Goal: Task Accomplishment & Management: Complete application form

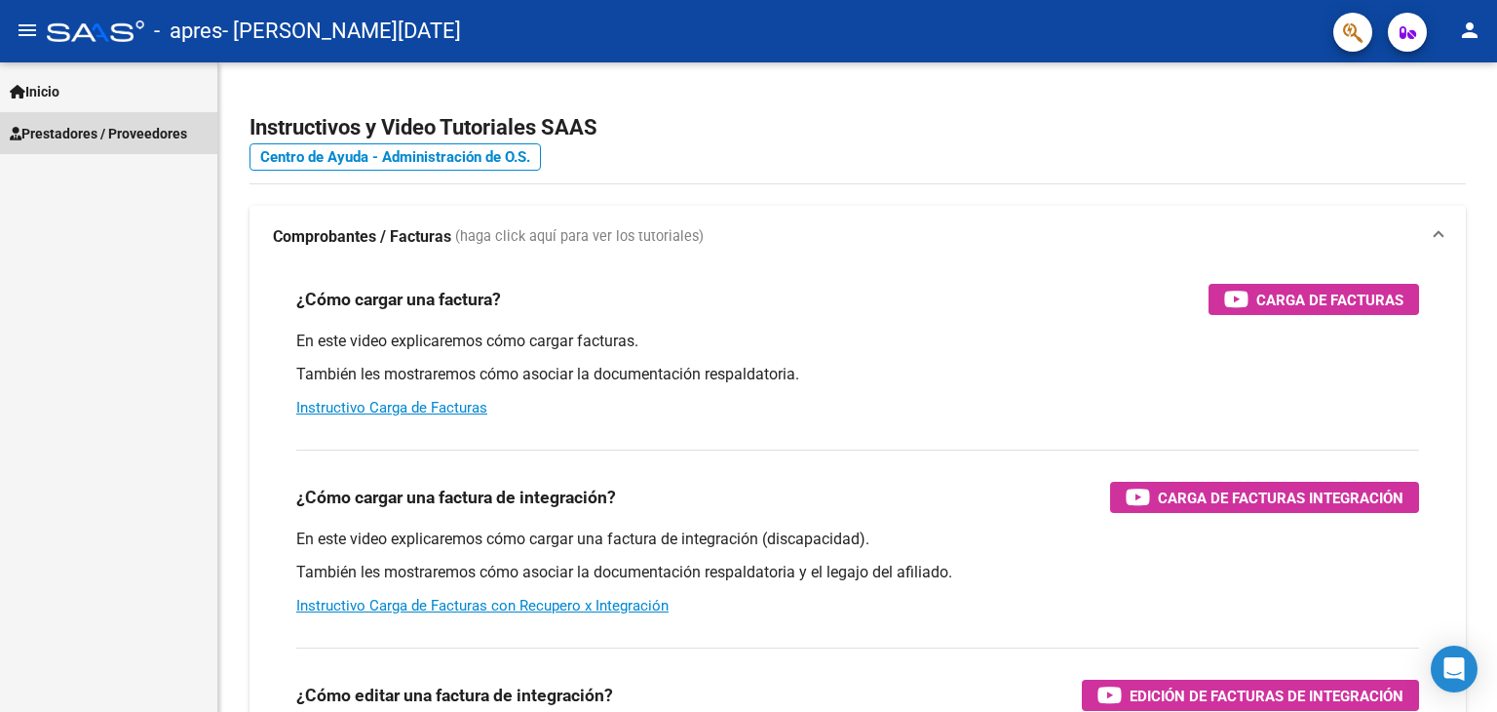
click at [86, 120] on link "Prestadores / Proveedores" at bounding box center [108, 133] width 217 height 42
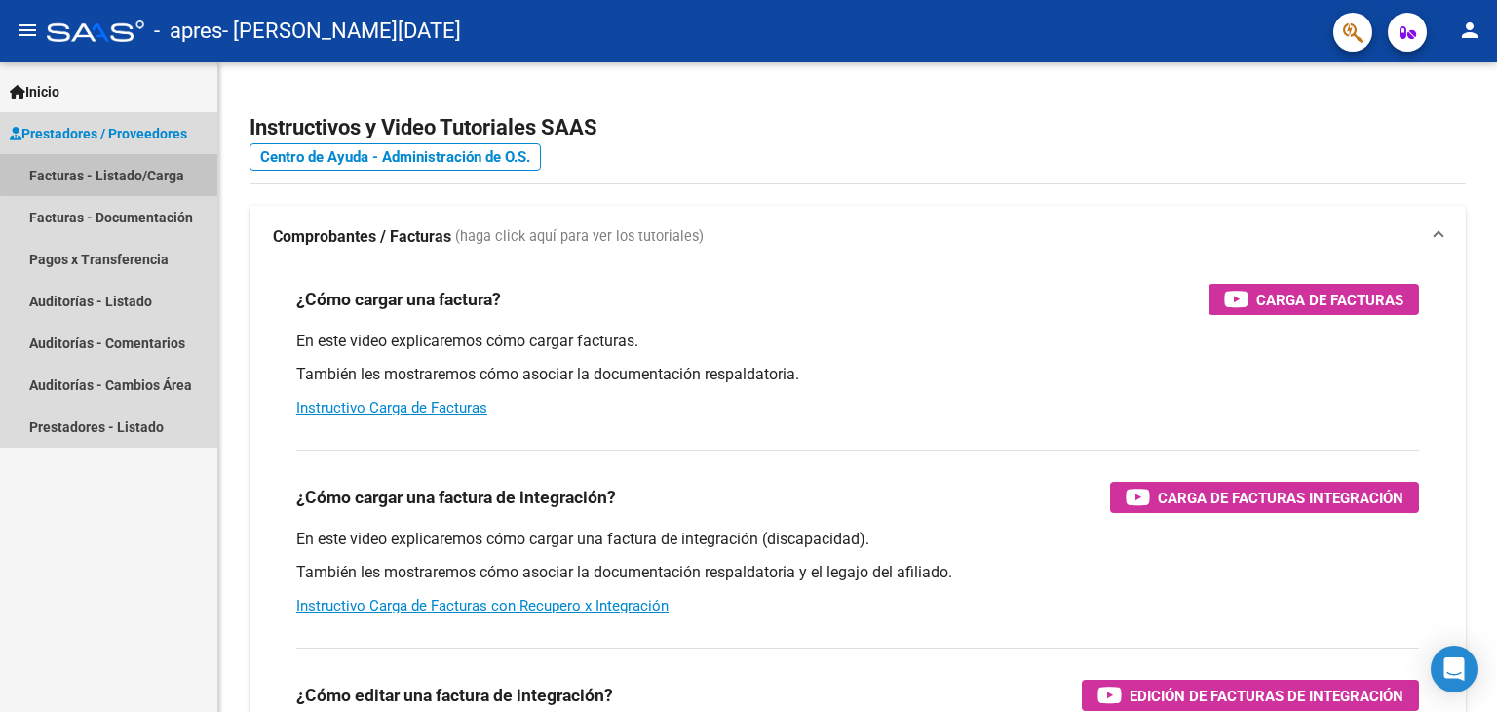
click at [109, 169] on link "Facturas - Listado/Carga" at bounding box center [108, 175] width 217 height 42
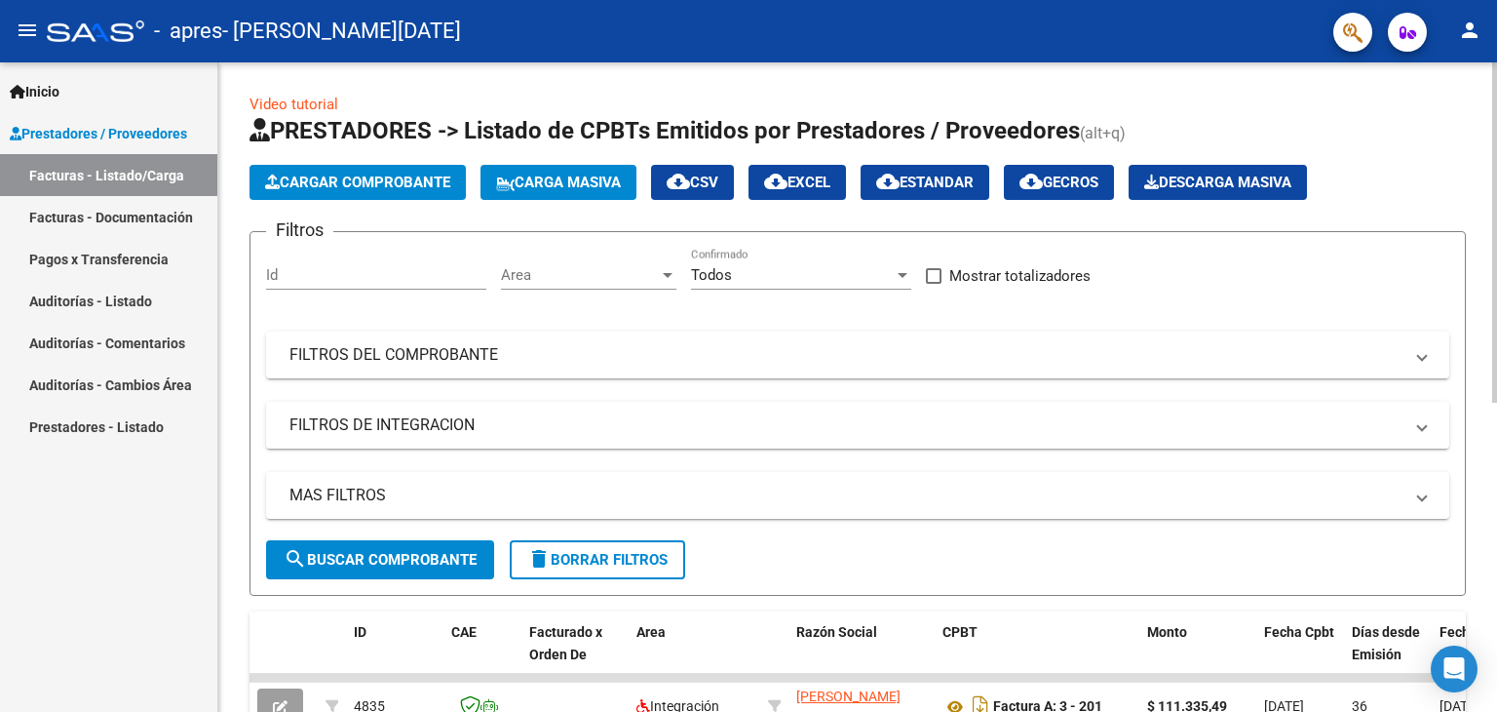
click at [1435, 194] on div "Cargar Comprobante Carga Masiva cloud_download CSV cloud_download EXCEL cloud_d…" at bounding box center [858, 182] width 1216 height 35
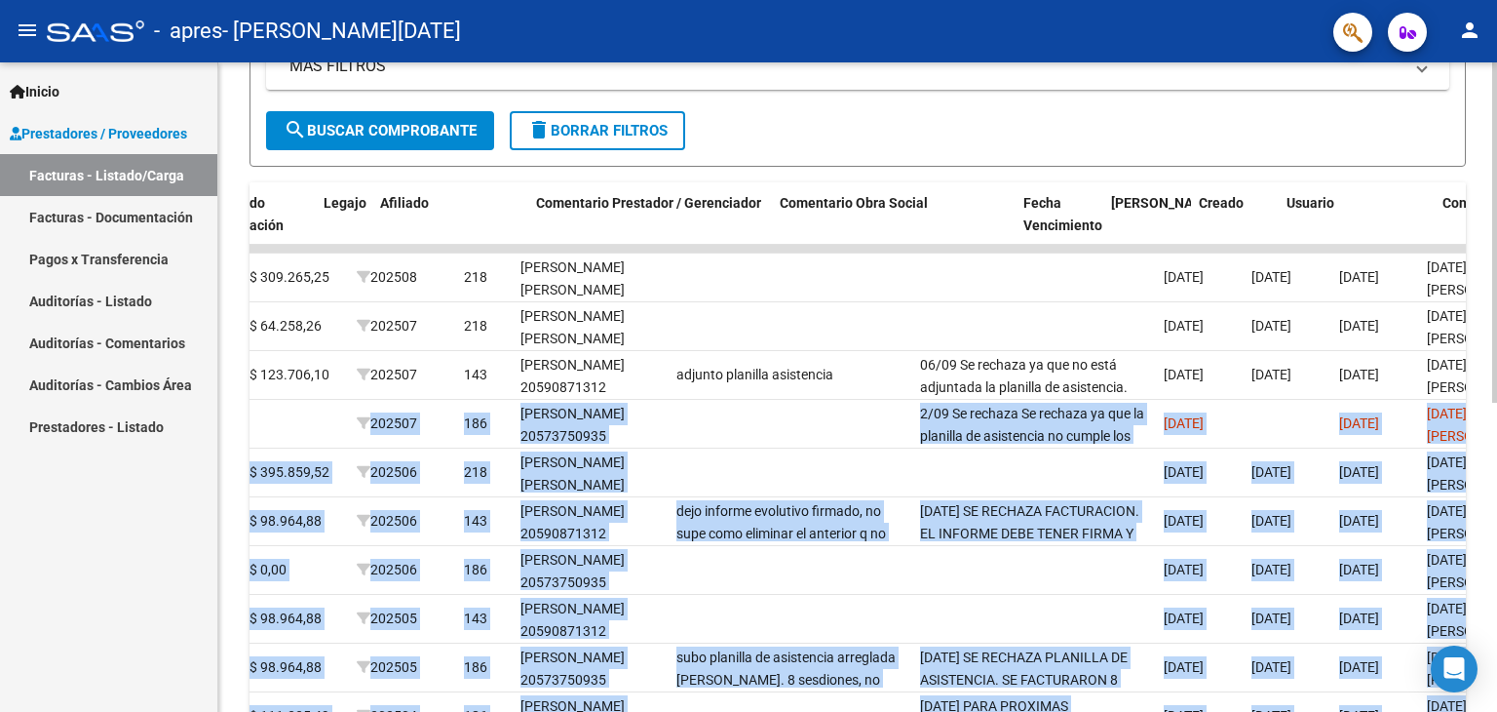
scroll to position [0, 2760]
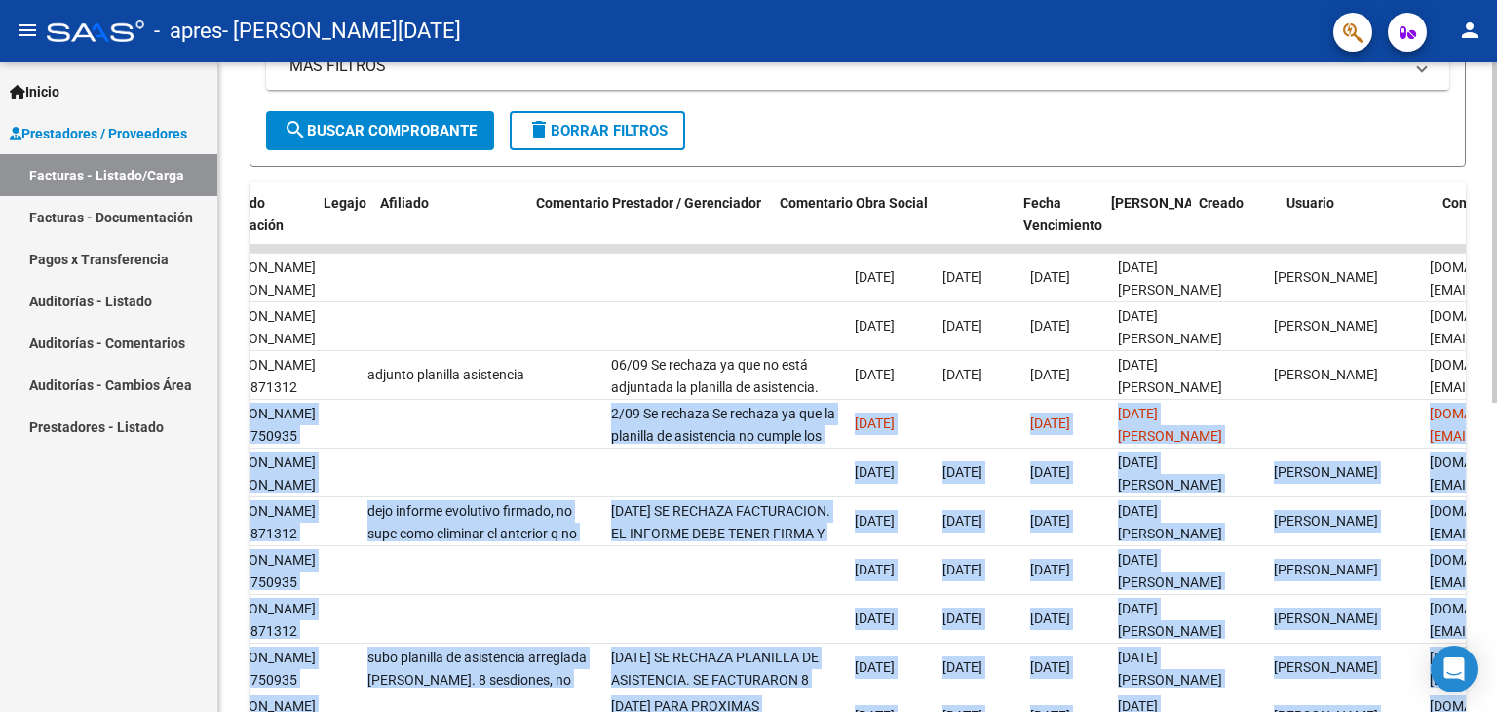
drag, startPoint x: 1261, startPoint y: 421, endPoint x: 1496, endPoint y: 426, distance: 235.0
click at [1496, 426] on div "Video tutorial PRESTADORES -> Listado de CPBTs Emitidos por Prestadores / Prove…" at bounding box center [860, 246] width 1284 height 1225
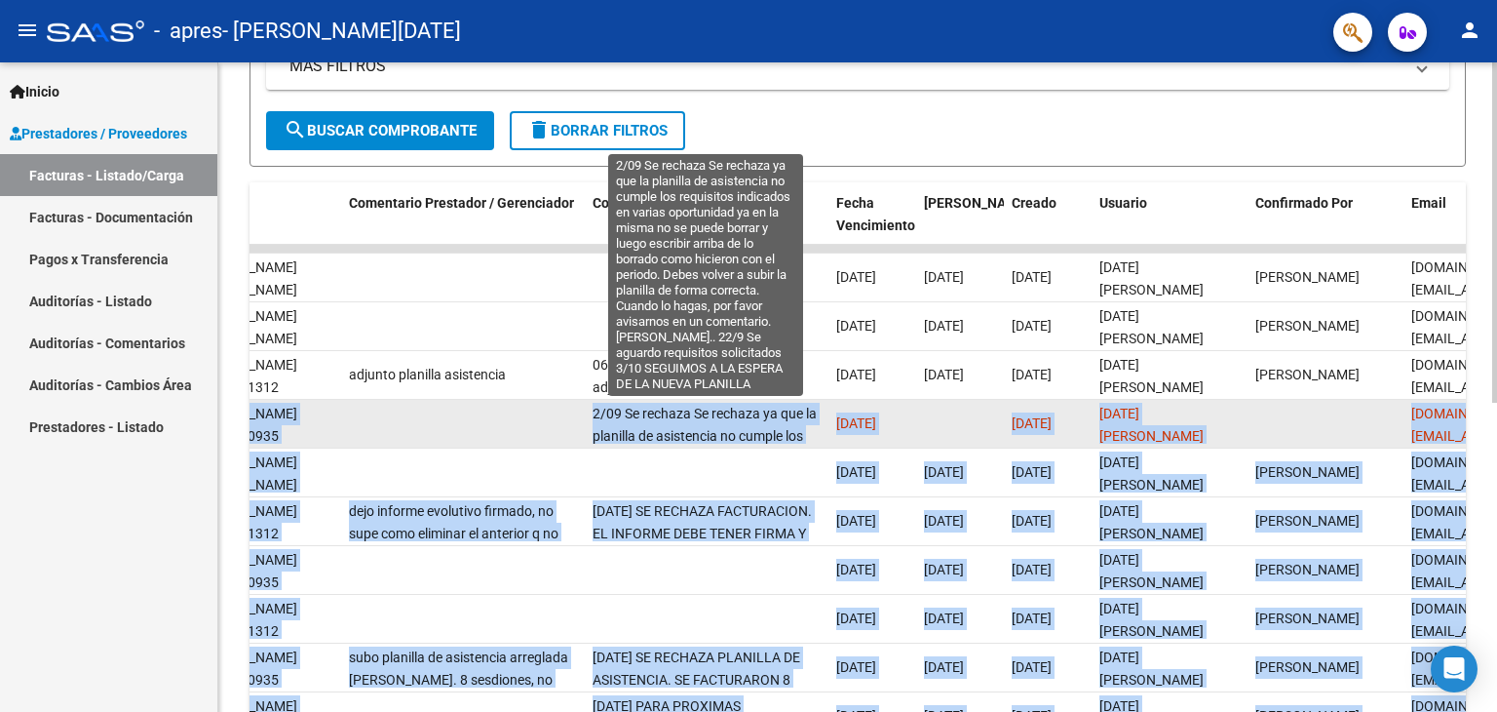
click at [752, 424] on span "2/09 Se rechaza Se rechaza ya que la planilla de asistencia no cumple los requi…" at bounding box center [706, 546] width 227 height 282
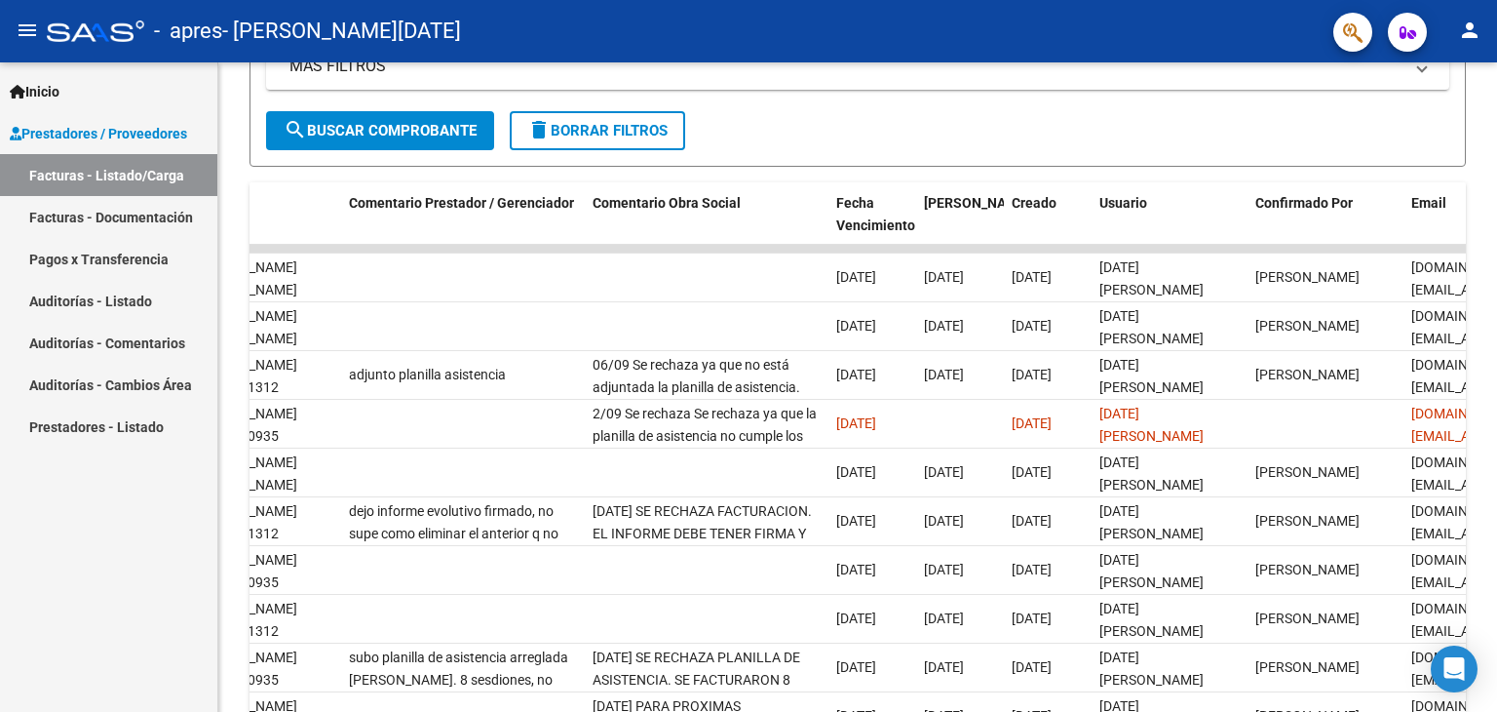
drag, startPoint x: 359, startPoint y: 413, endPoint x: 75, endPoint y: 379, distance: 285.7
click at [75, 379] on mat-sidenav-container "Inicio Instructivos Contacto OS Prestadores / Proveedores Facturas - Listado/Ca…" at bounding box center [748, 386] width 1497 height 649
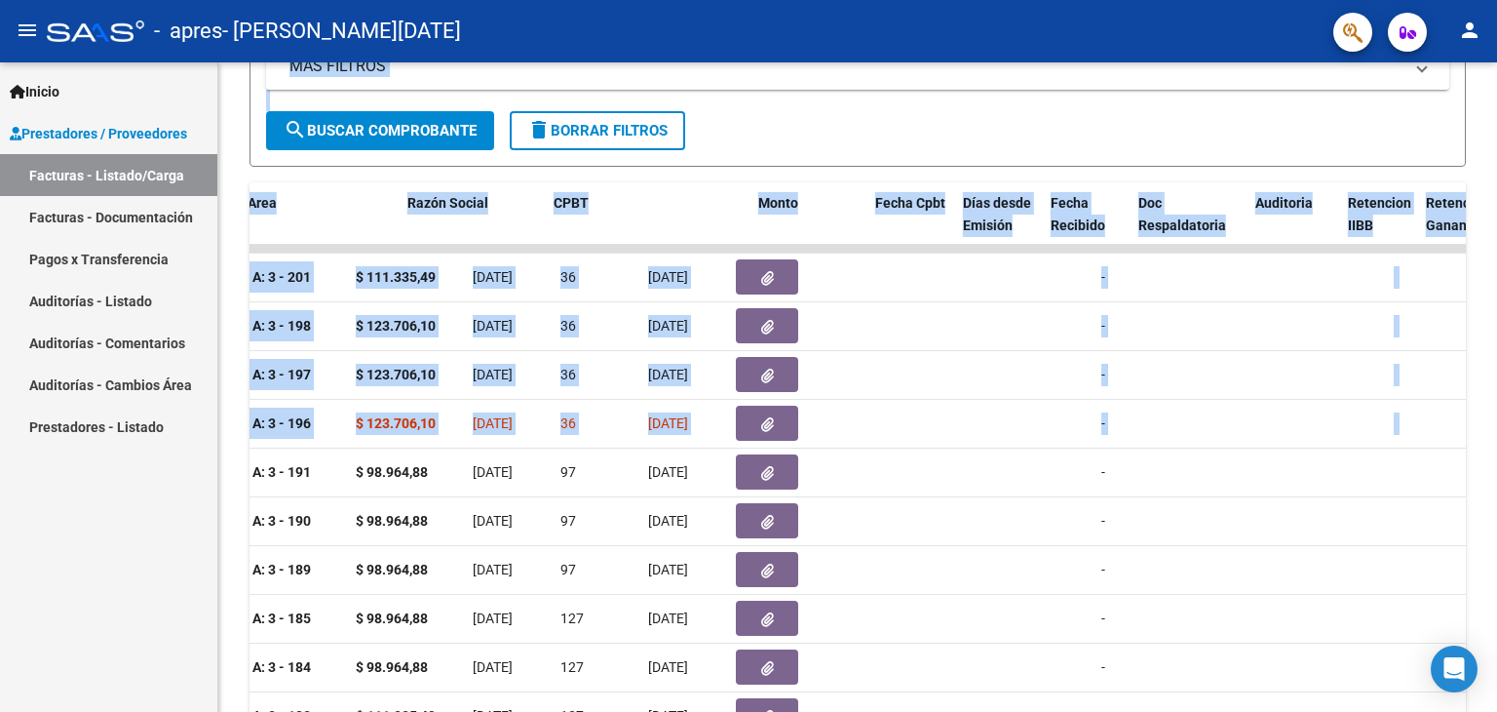
scroll to position [0, 0]
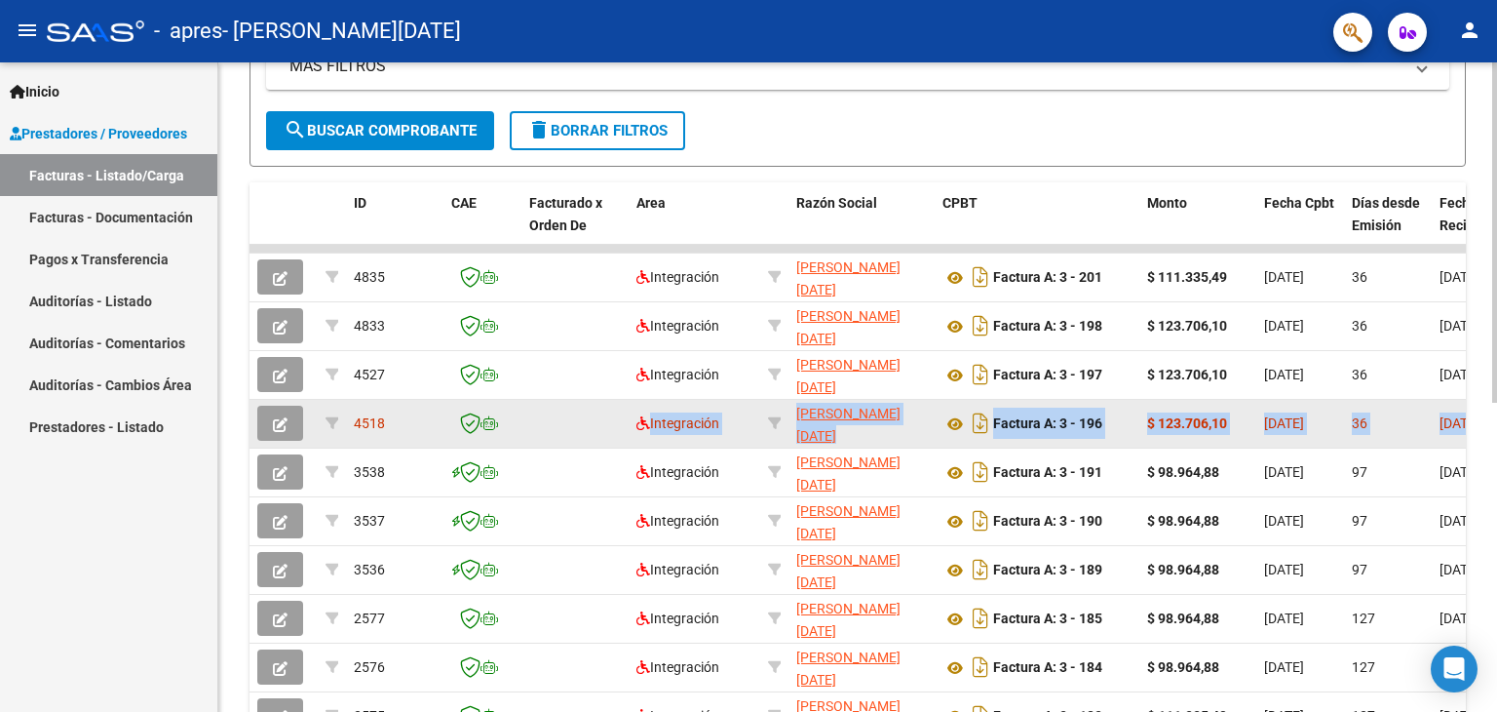
drag, startPoint x: 331, startPoint y: 414, endPoint x: 448, endPoint y: 421, distance: 117.2
click at [950, 419] on icon at bounding box center [955, 423] width 25 height 23
click at [947, 420] on icon at bounding box center [955, 423] width 25 height 23
click at [291, 422] on button "button" at bounding box center [280, 422] width 46 height 35
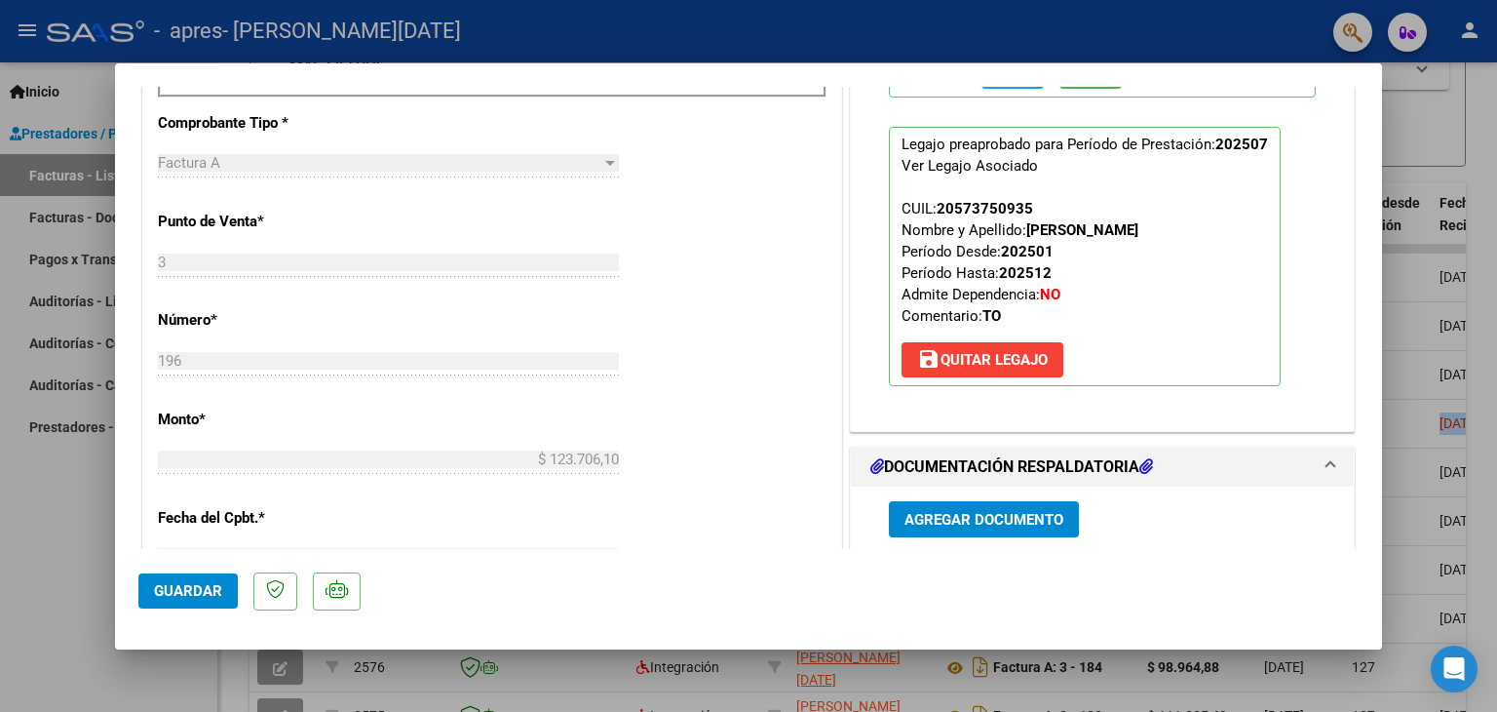
scroll to position [636, 0]
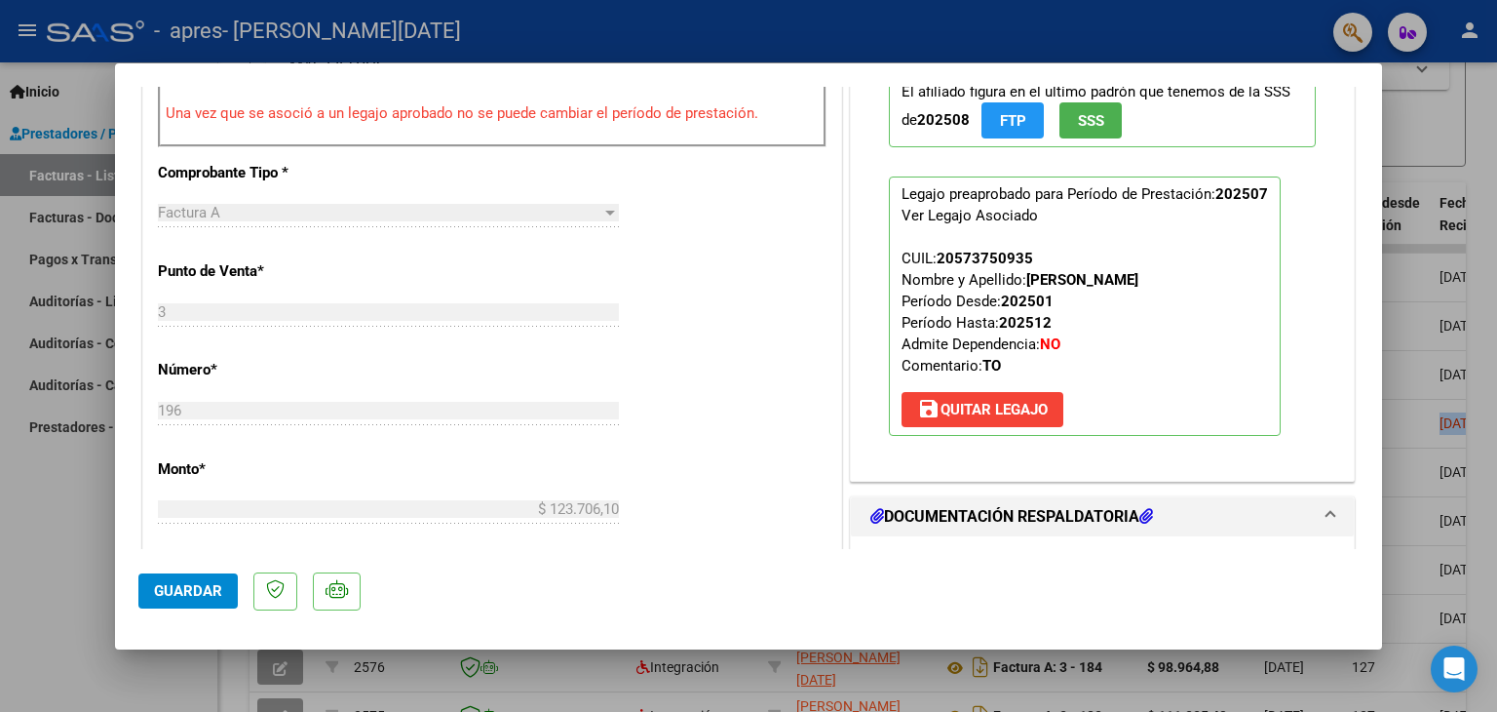
drag, startPoint x: 1387, startPoint y: 340, endPoint x: 1379, endPoint y: 401, distance: 60.9
click at [1379, 401] on div "COMPROBANTE VER COMPROBANTE ESTADO: Recibida. En proceso de confirmacion/acepta…" at bounding box center [748, 356] width 1497 height 712
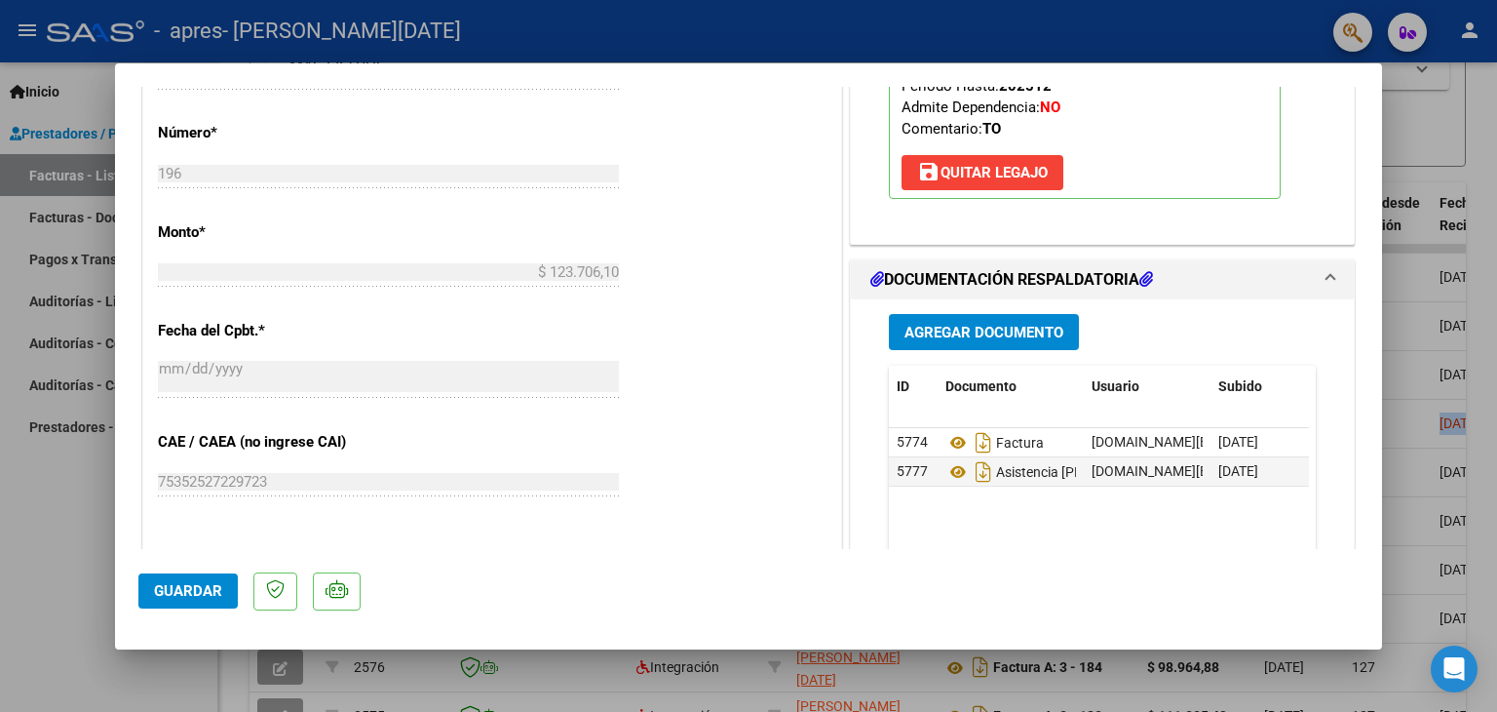
scroll to position [870, 0]
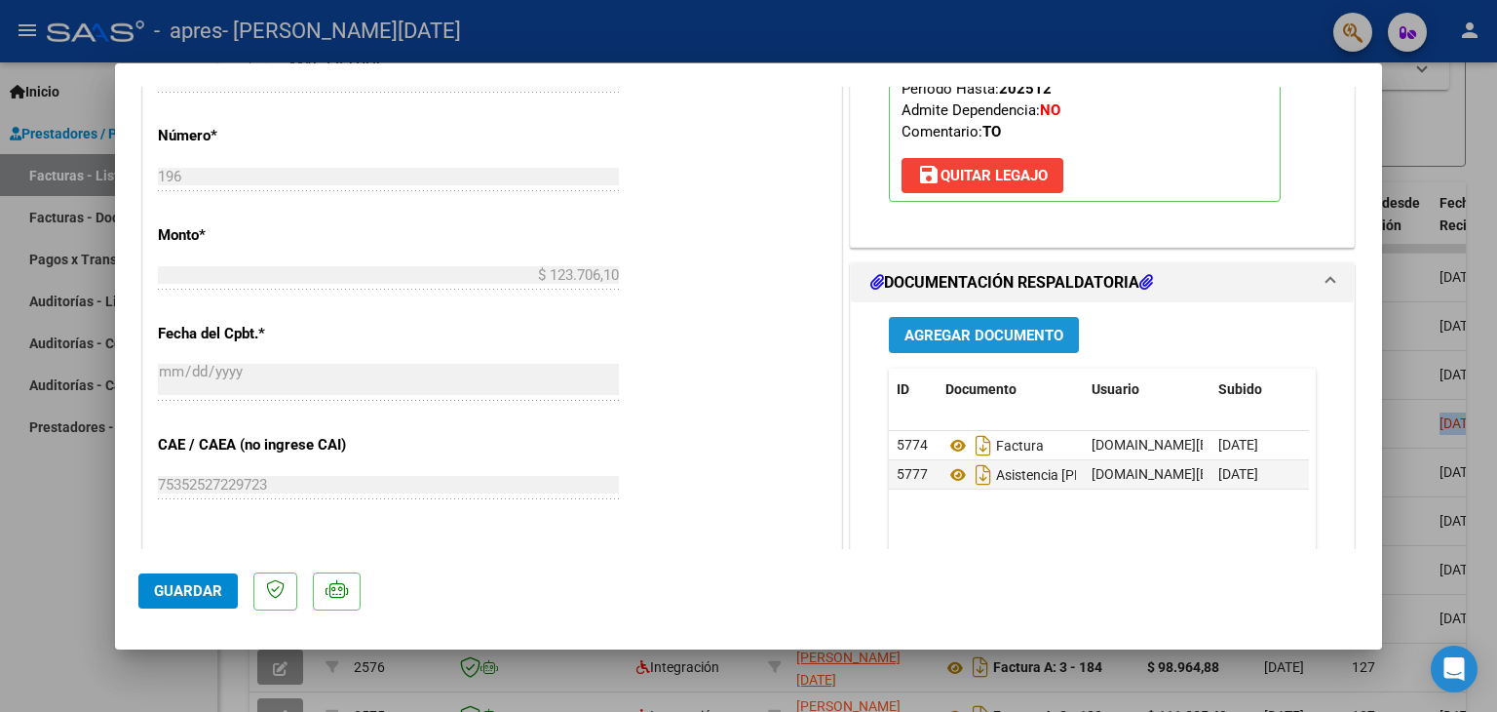
click at [938, 327] on span "Agregar Documento" at bounding box center [984, 336] width 159 height 18
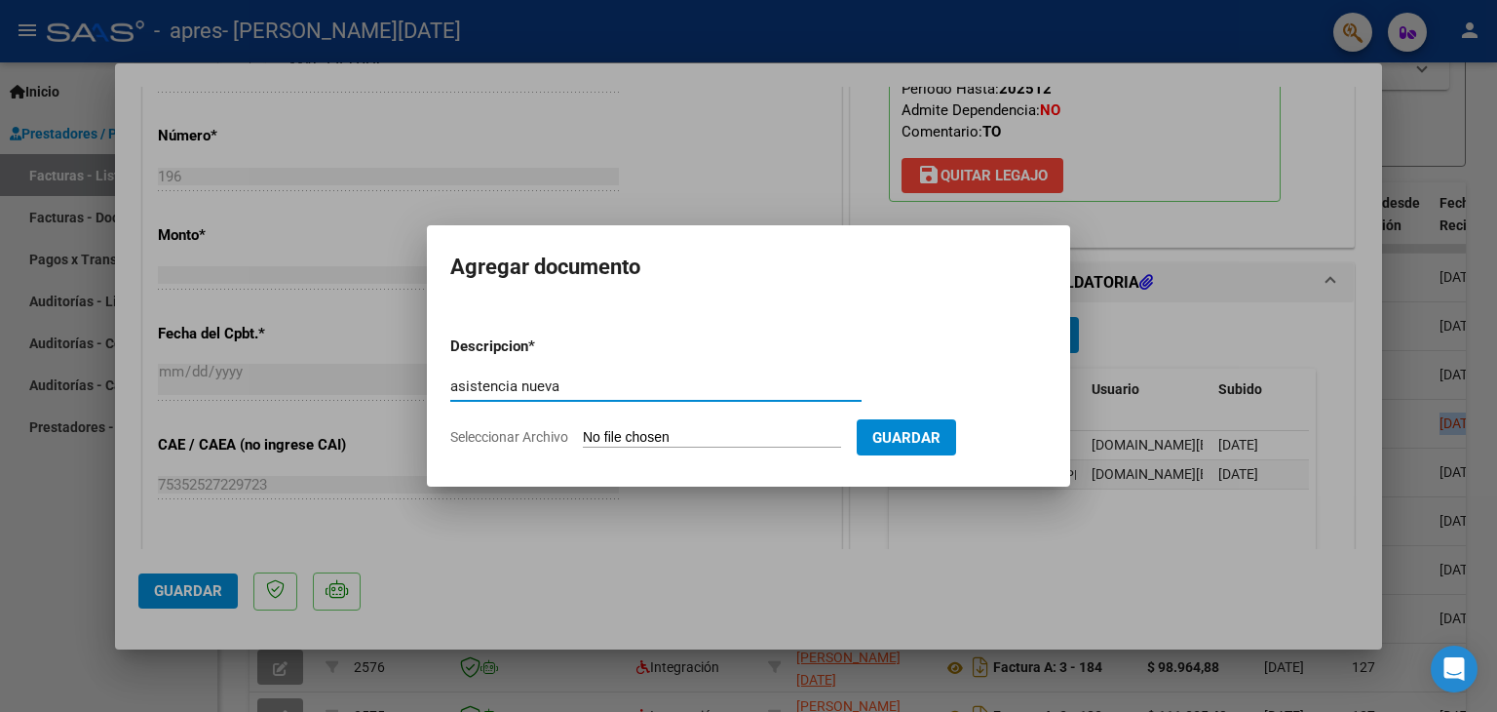
type input "asistencia nueva"
click at [791, 442] on input "Seleccionar Archivo" at bounding box center [712, 438] width 258 height 19
type input "C:\fakepath\[PERSON_NAME] .pdf"
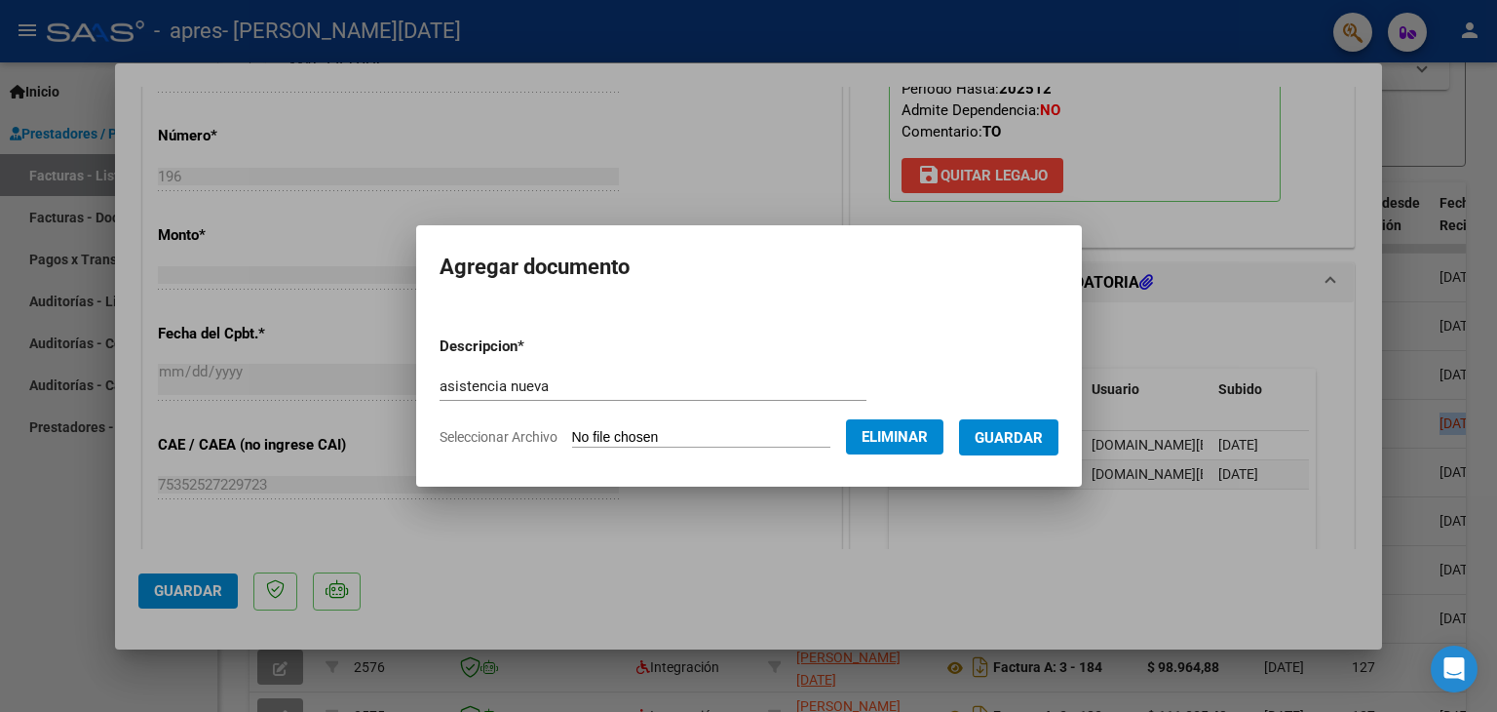
click at [1025, 449] on button "Guardar" at bounding box center [1008, 437] width 99 height 36
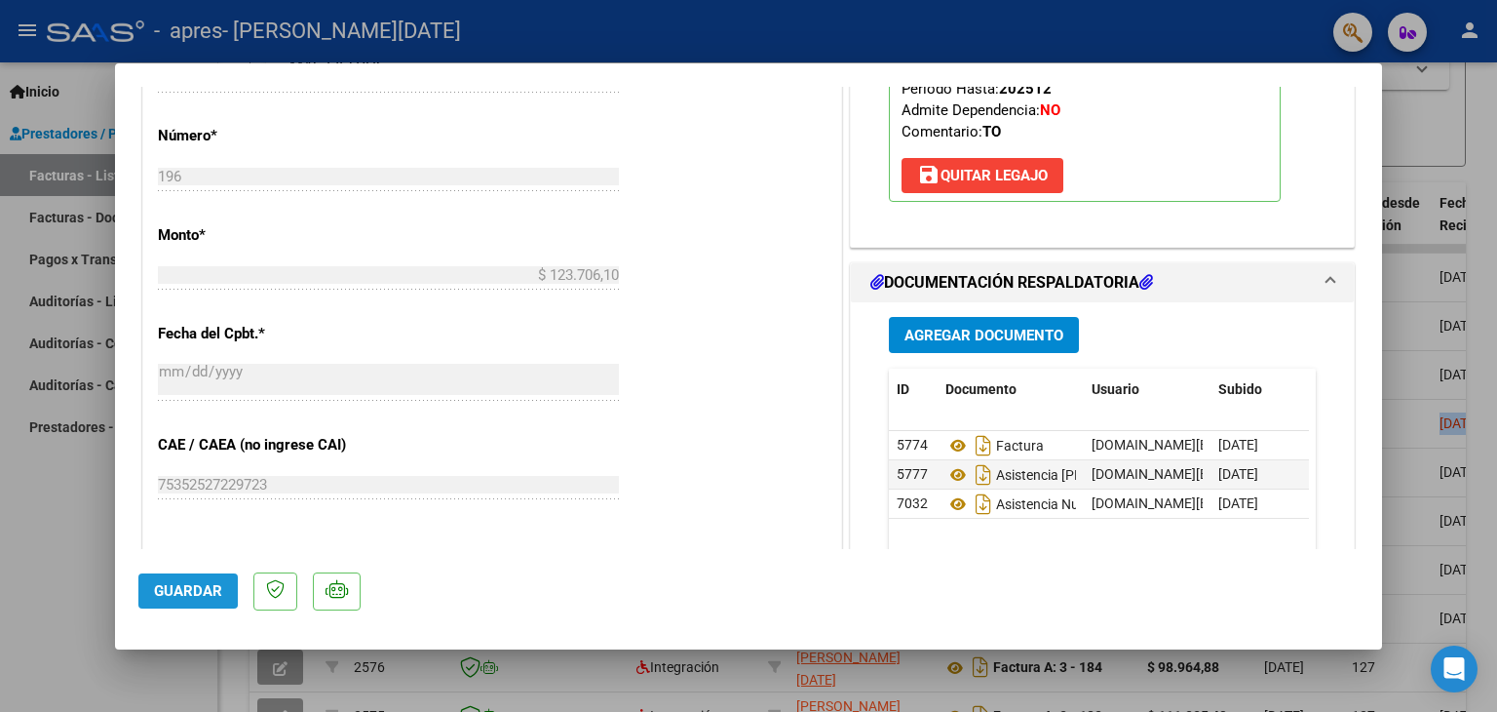
click at [164, 587] on span "Guardar" at bounding box center [188, 591] width 68 height 18
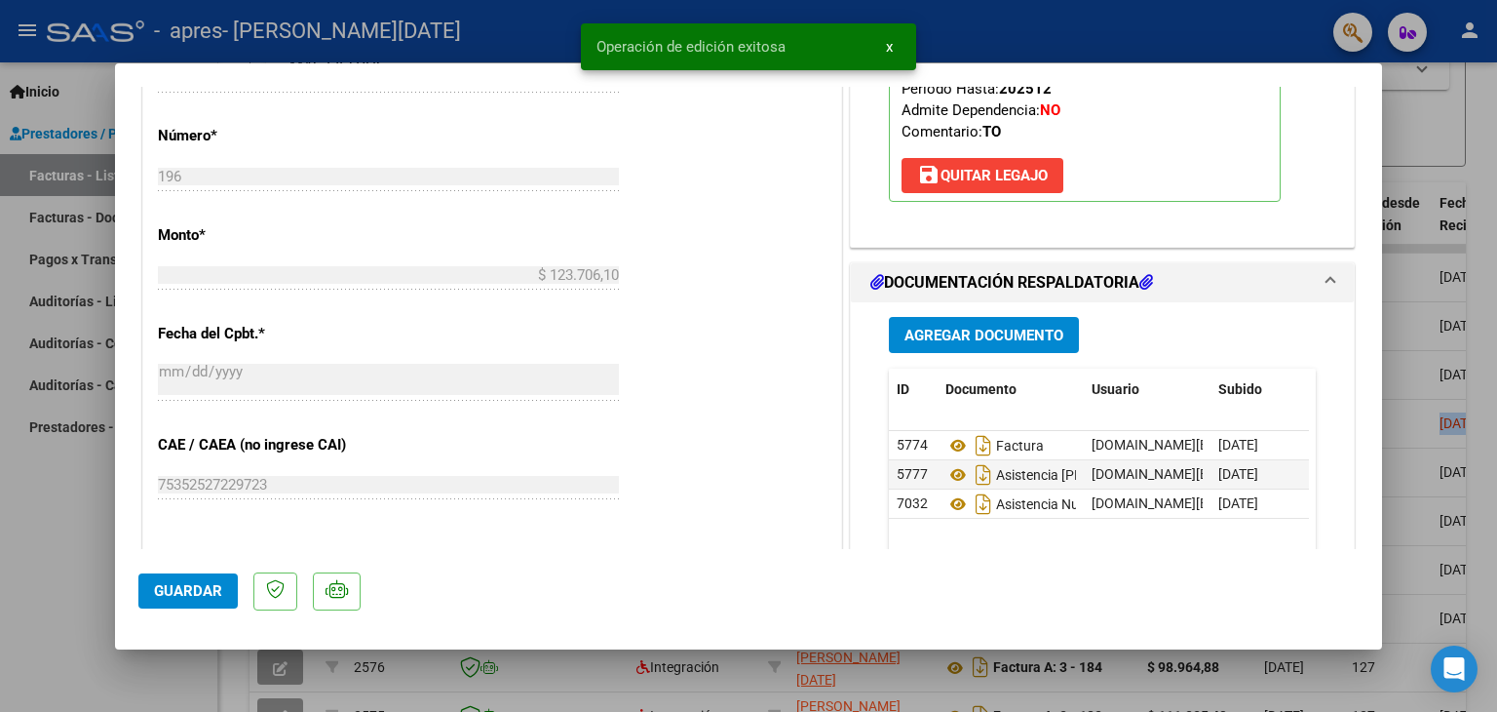
click at [1451, 286] on div at bounding box center [748, 356] width 1497 height 712
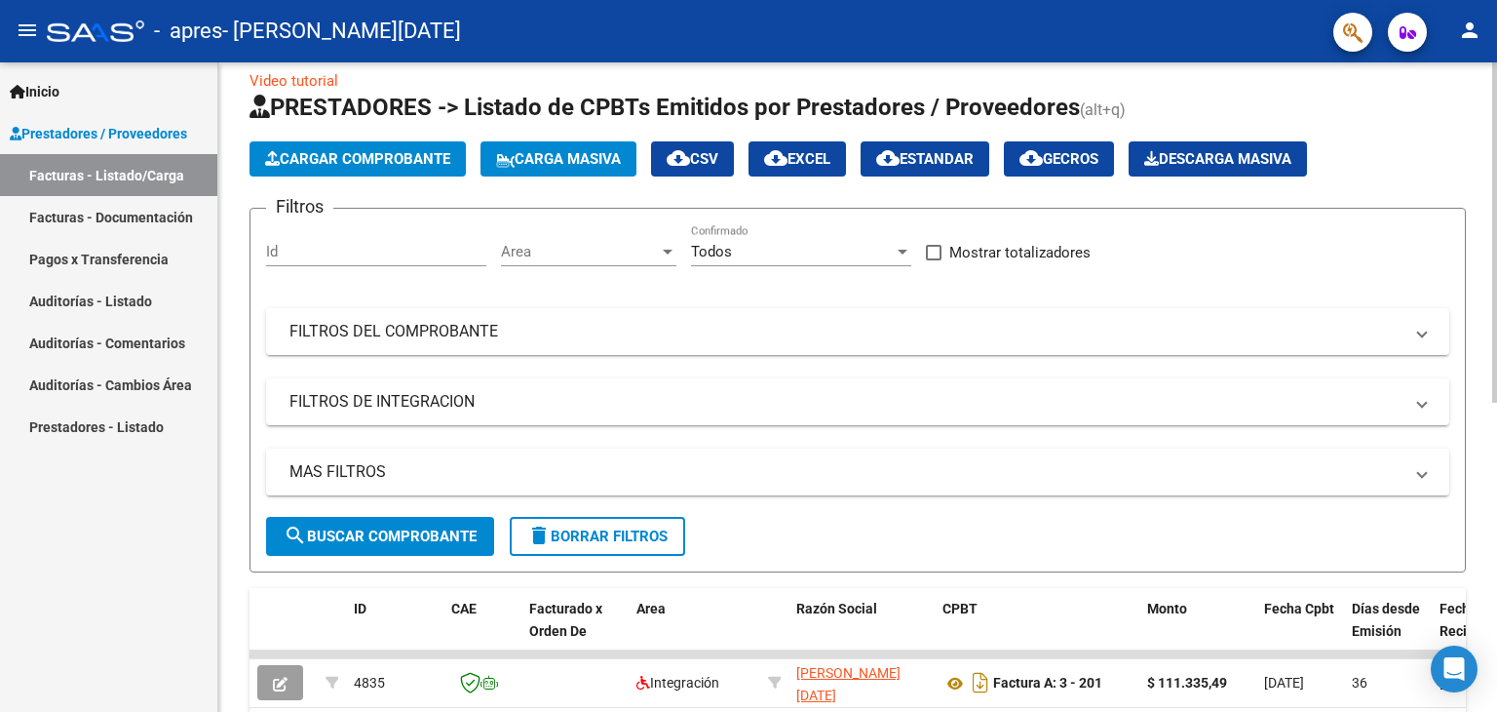
scroll to position [0, 0]
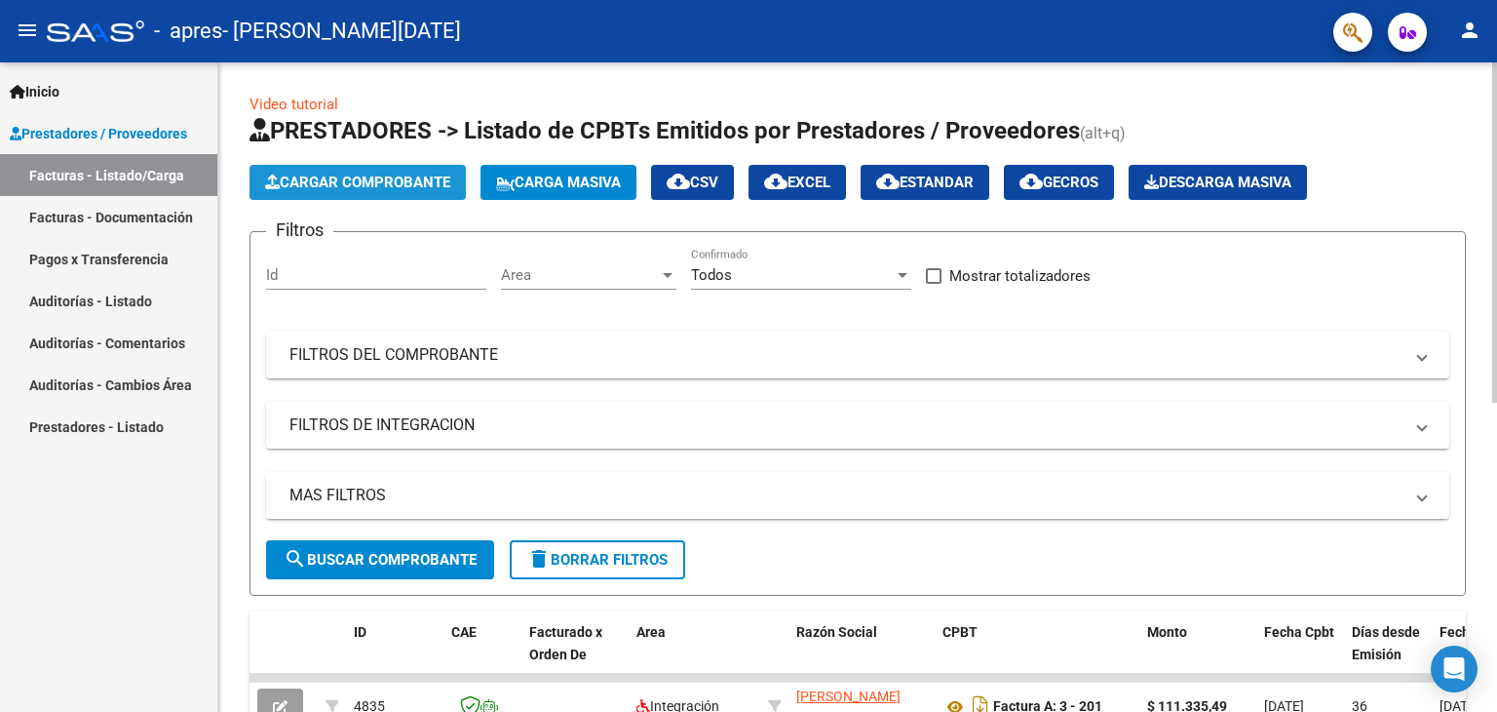
click at [344, 186] on span "Cargar Comprobante" at bounding box center [357, 183] width 185 height 18
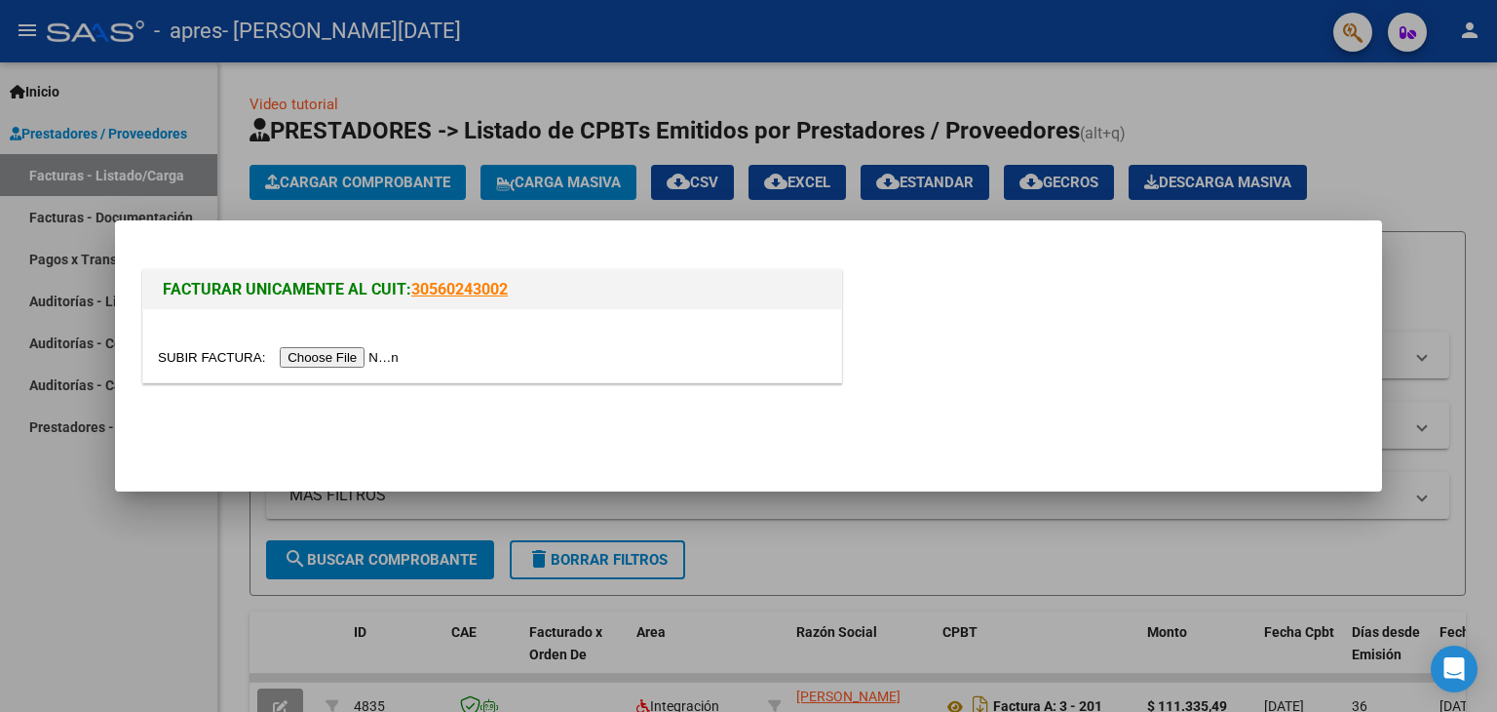
click at [372, 360] on input "file" at bounding box center [281, 357] width 247 height 20
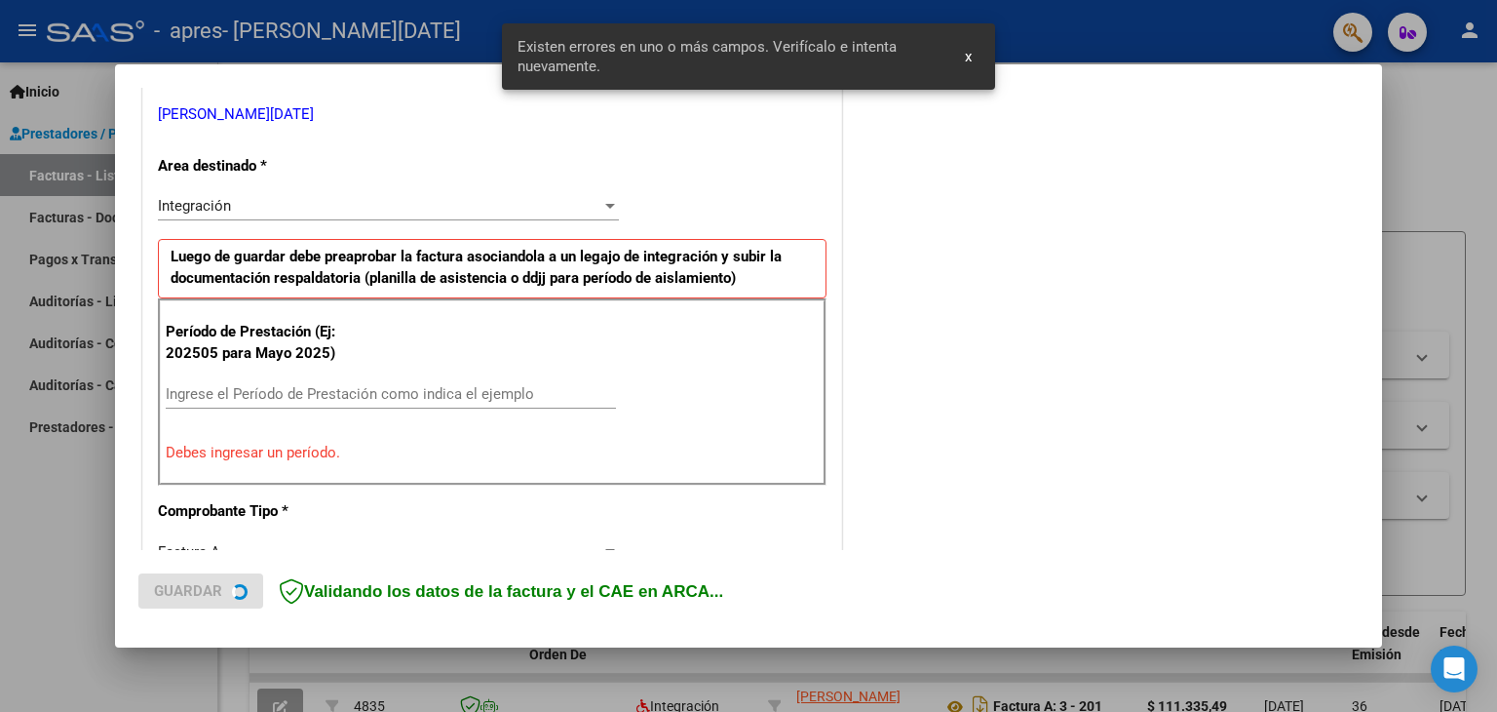
scroll to position [409, 0]
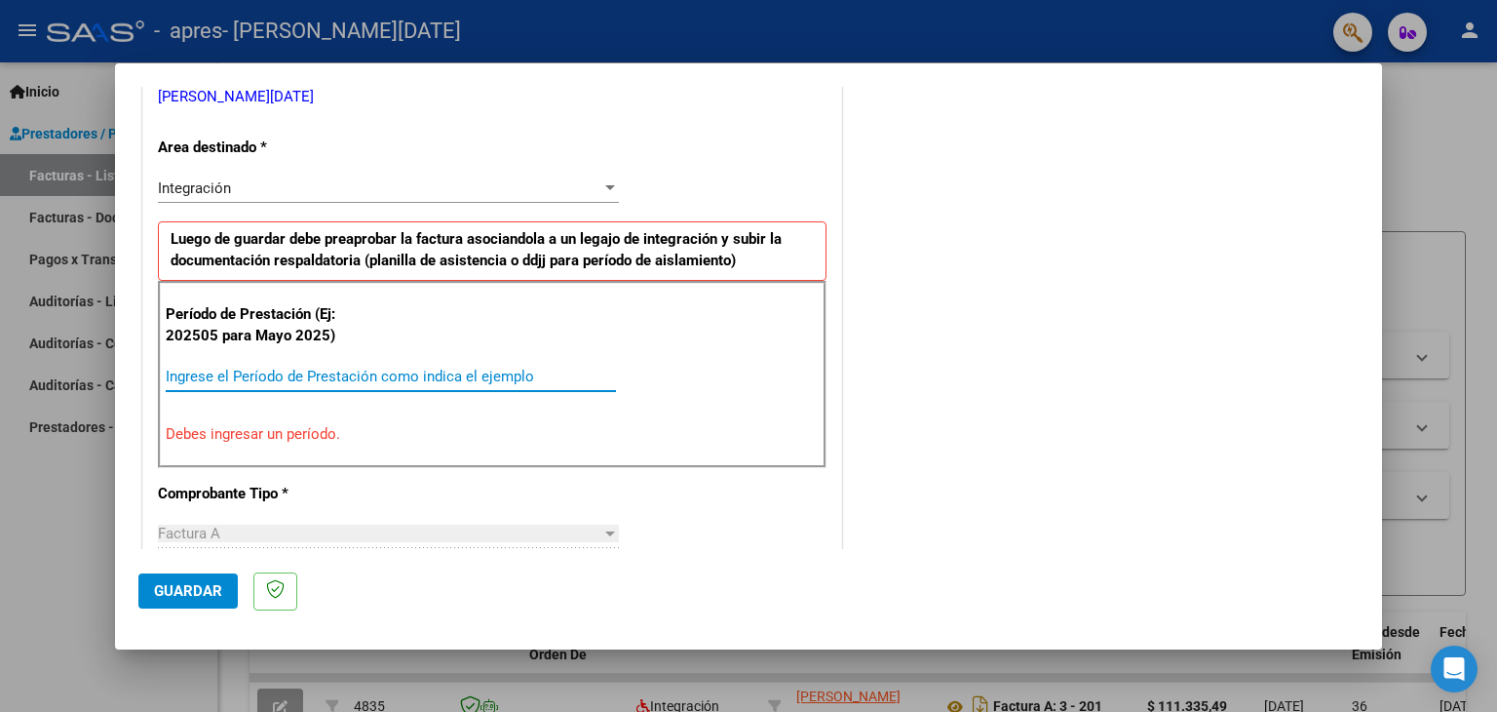
click at [311, 372] on input "Ingrese el Período de Prestación como indica el ejemplo" at bounding box center [391, 376] width 450 height 18
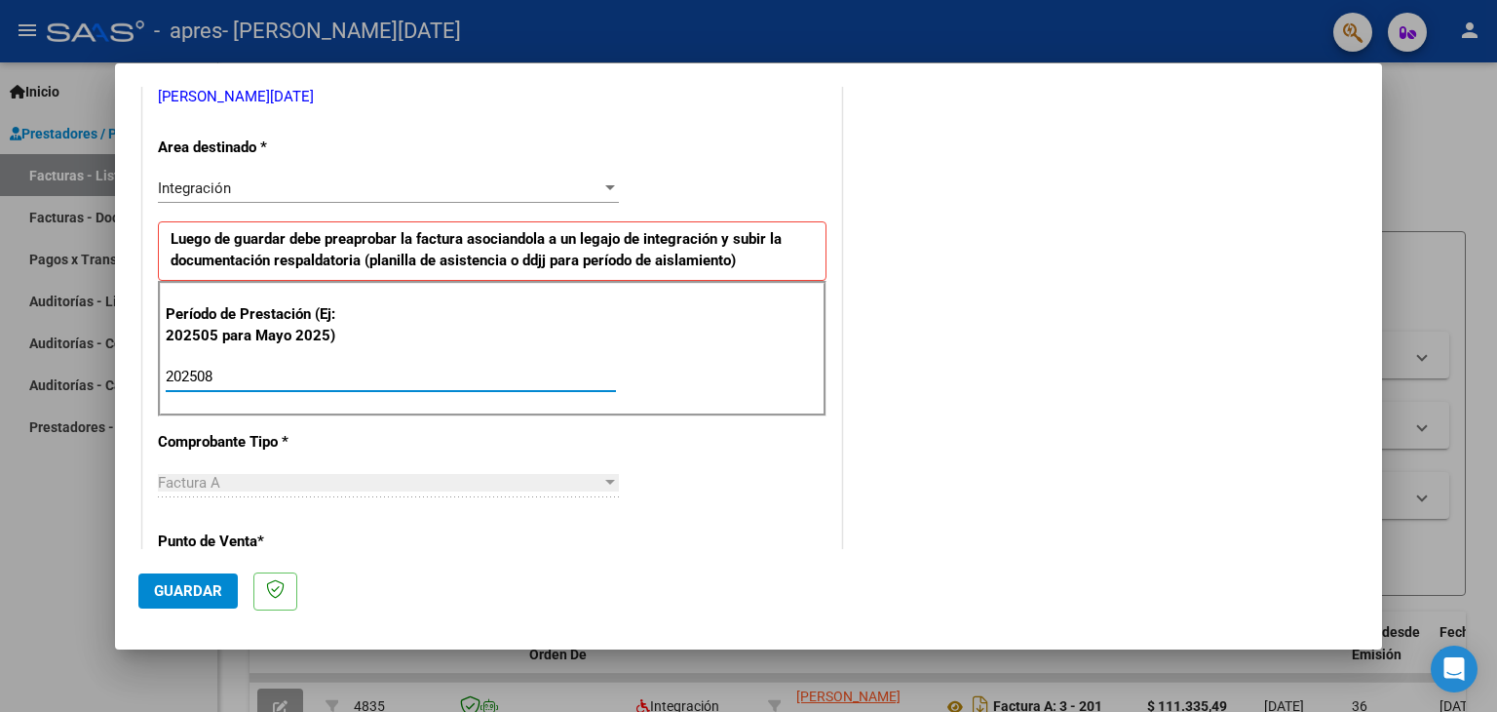
type input "202508"
click at [175, 588] on span "Guardar" at bounding box center [188, 591] width 68 height 18
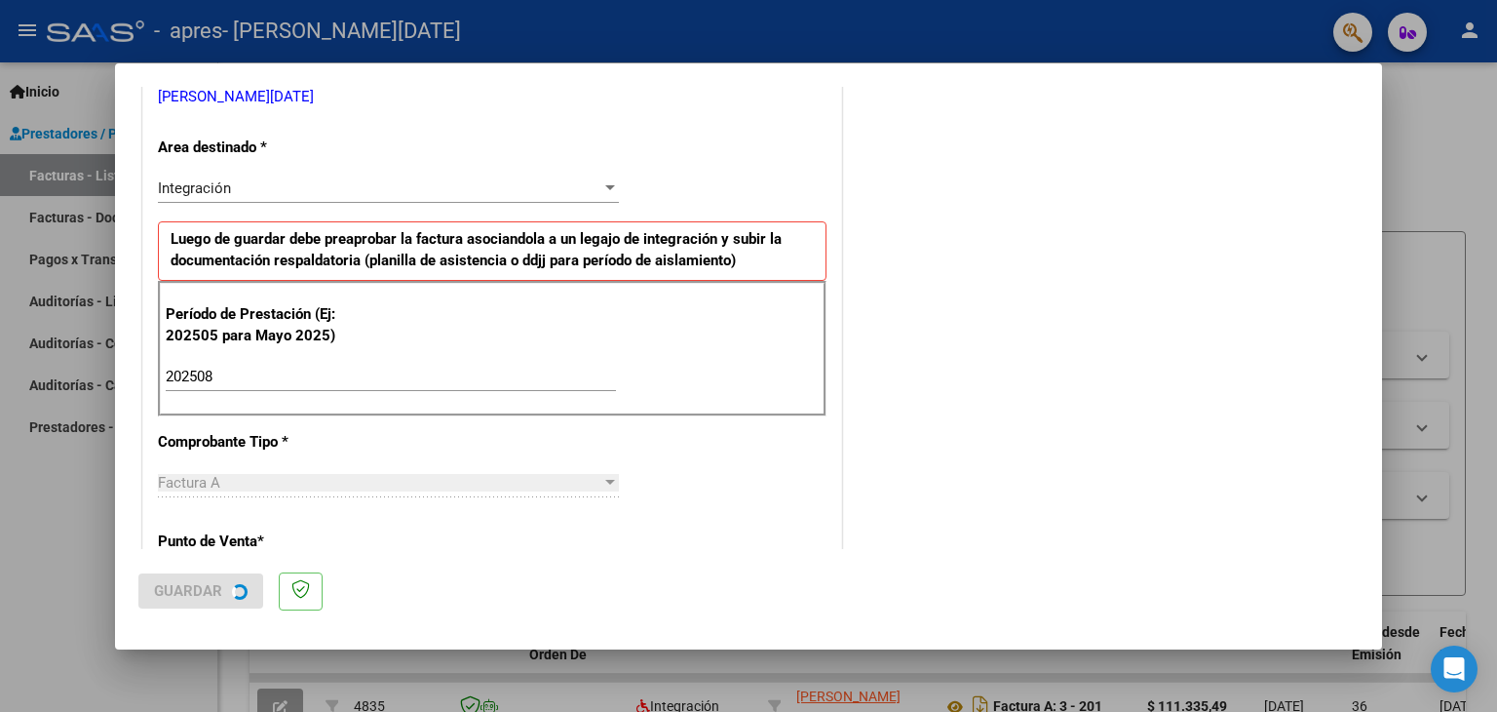
scroll to position [0, 0]
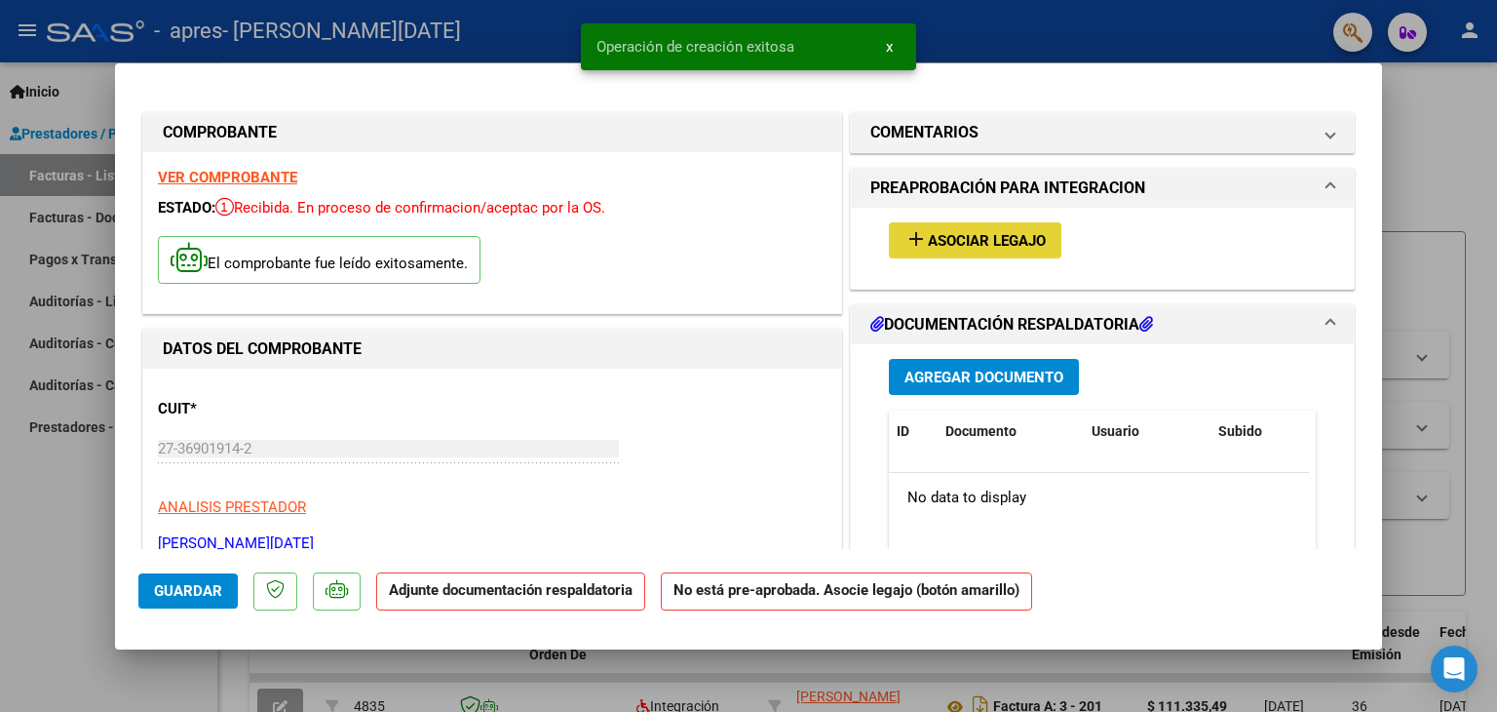
click at [989, 236] on span "Asociar Legajo" at bounding box center [987, 241] width 118 height 18
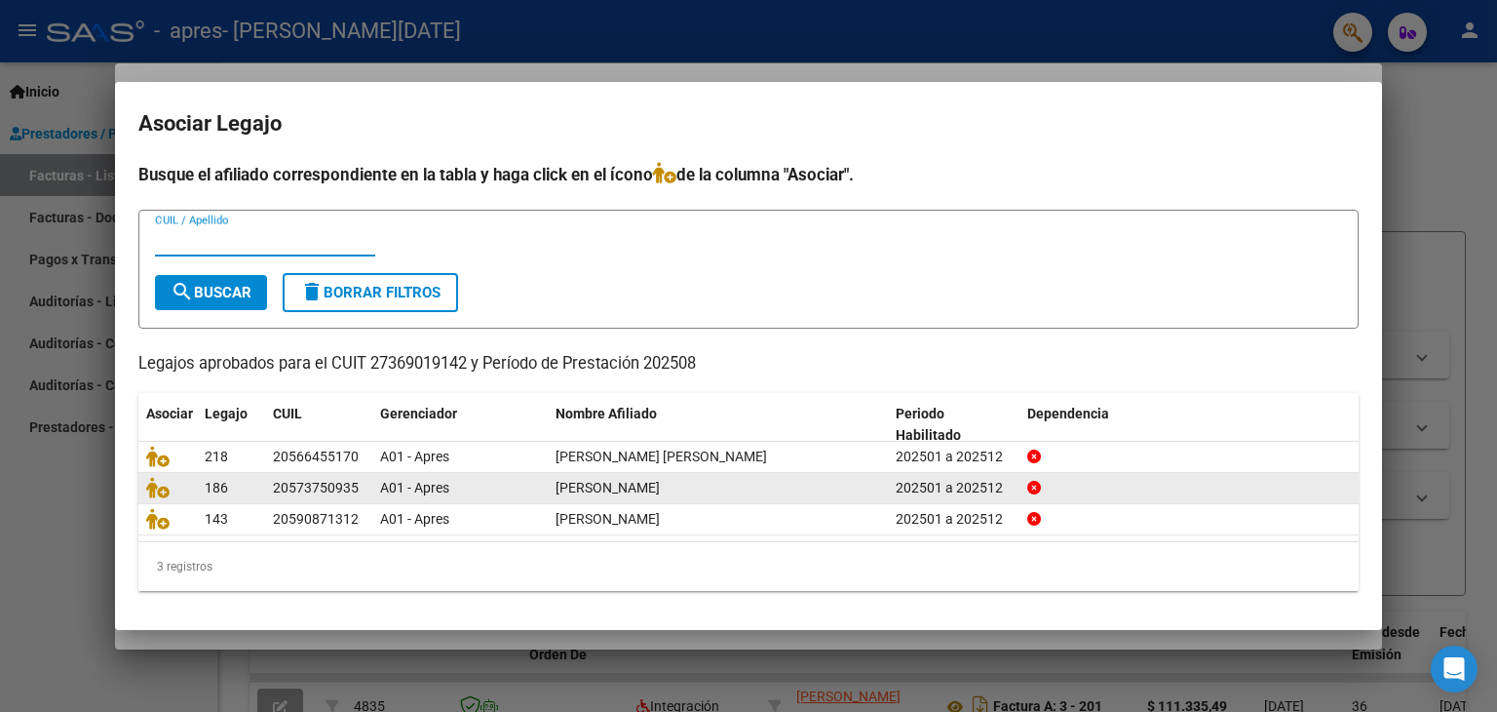
click at [317, 491] on div "20573750935" at bounding box center [316, 488] width 86 height 22
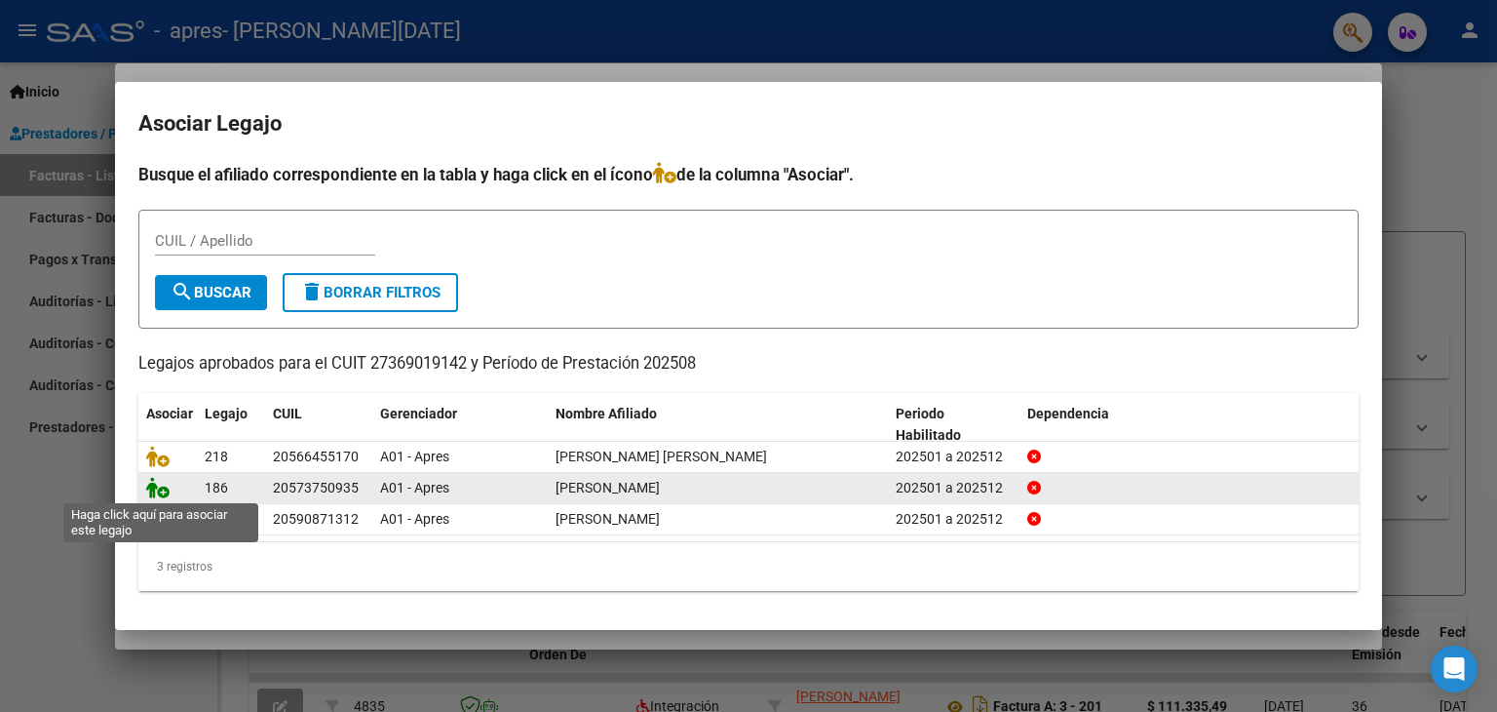
click at [149, 484] on icon at bounding box center [157, 487] width 23 height 21
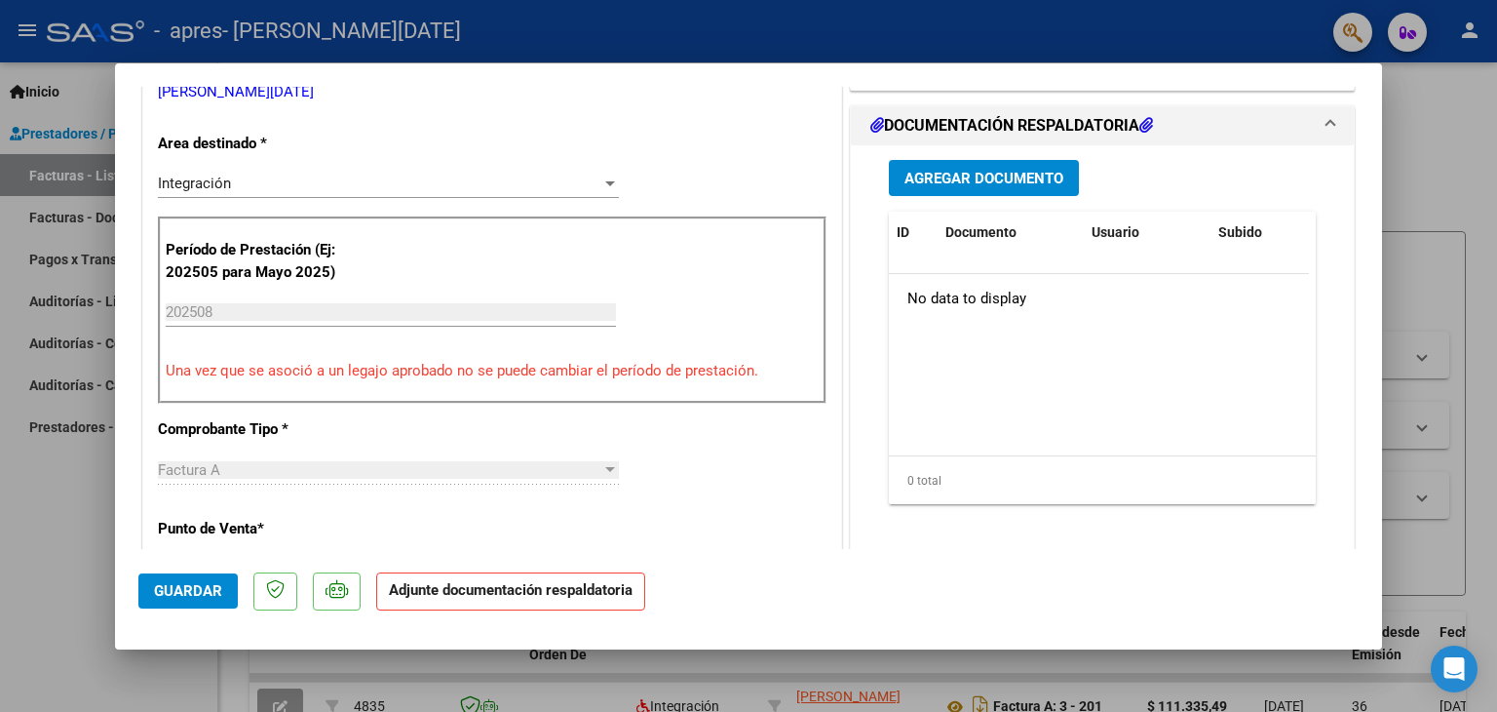
scroll to position [381, 0]
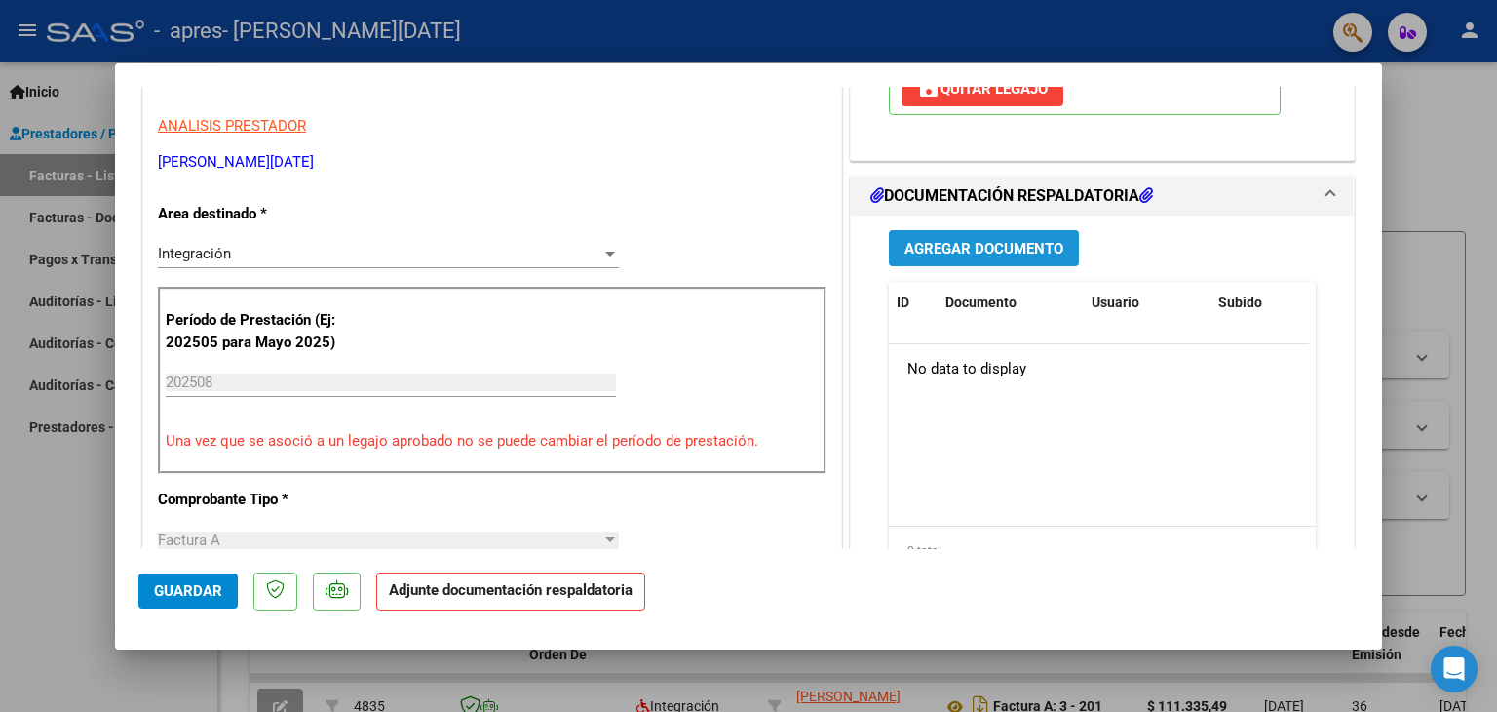
click at [920, 234] on button "Agregar Documento" at bounding box center [984, 248] width 190 height 36
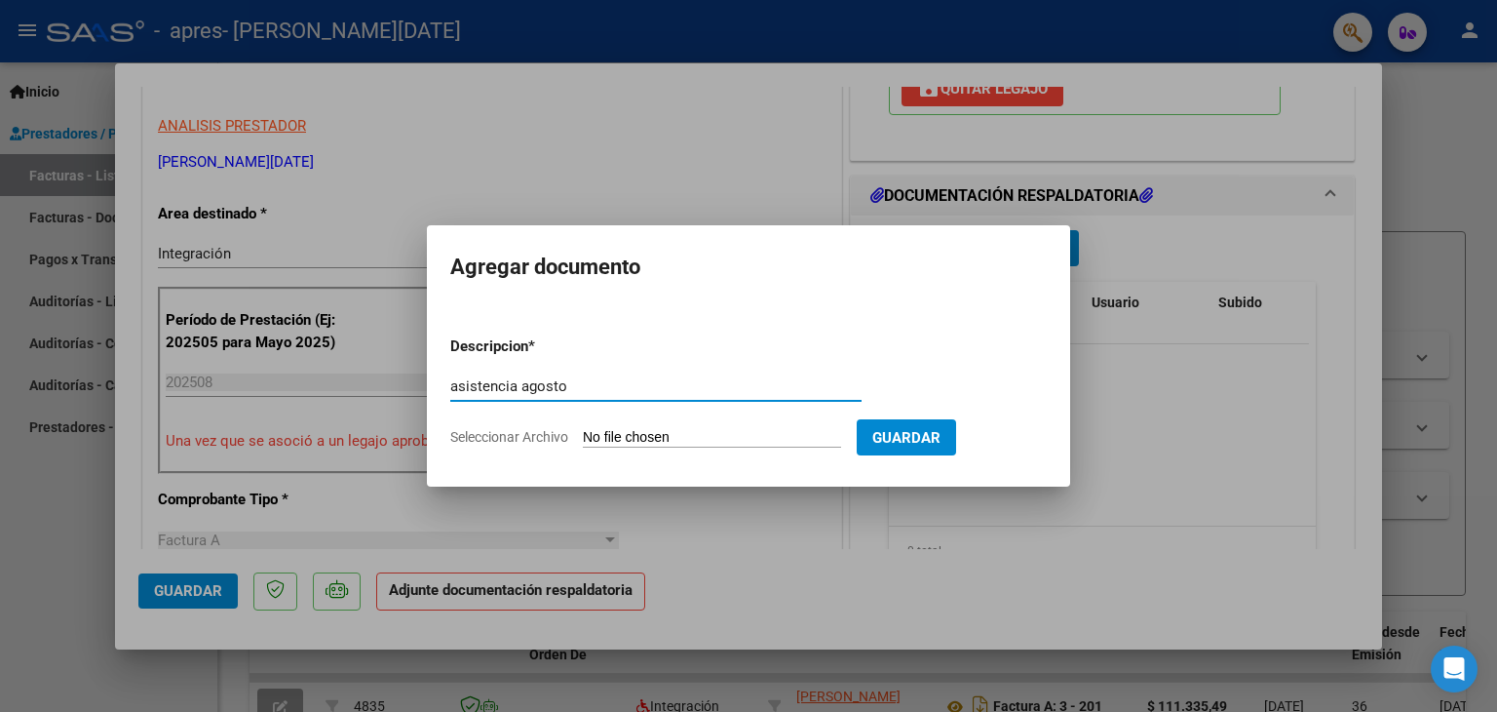
type input "asistencia agosto"
click at [932, 441] on span "Guardar" at bounding box center [906, 438] width 68 height 18
click at [660, 441] on input "Seleccionar Archivo" at bounding box center [712, 438] width 258 height 19
type input "C:\fakepath\[PERSON_NAME].pdf"
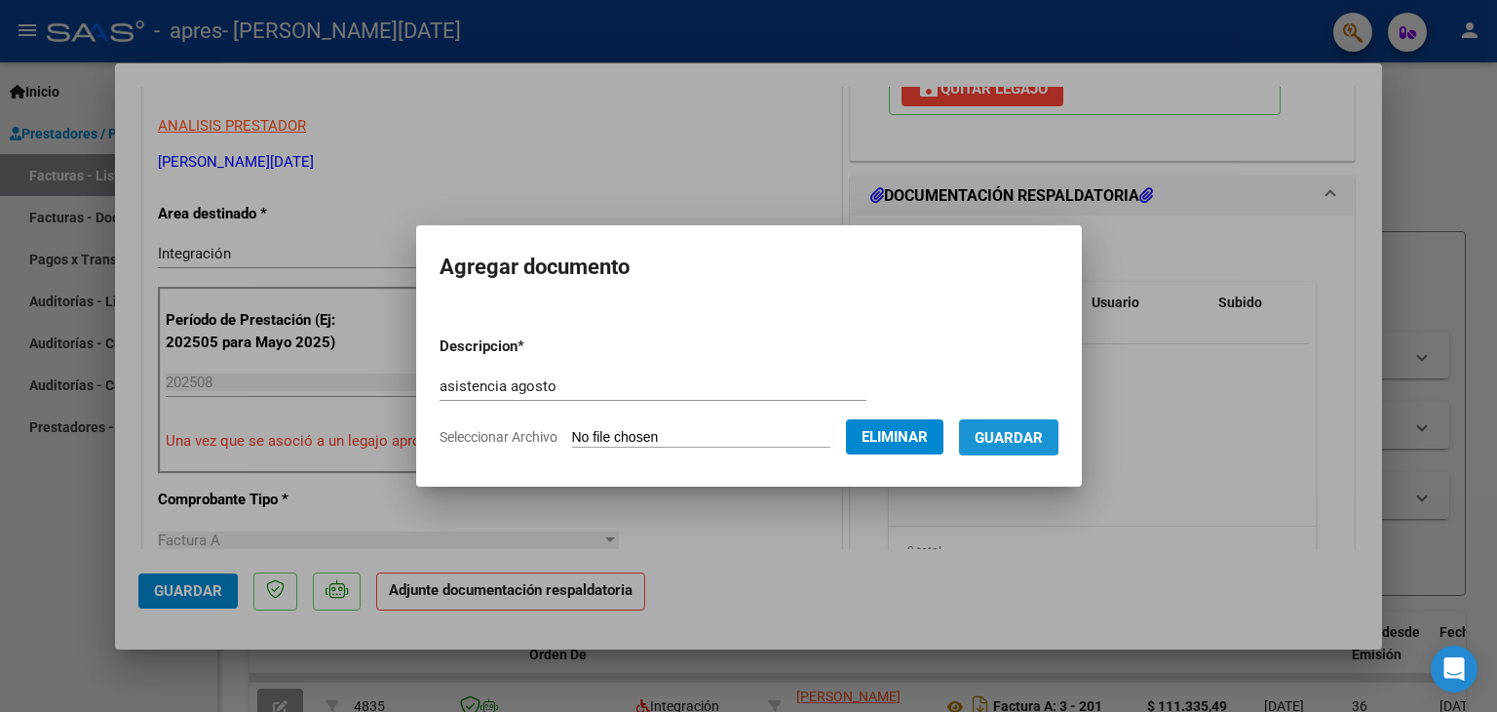
click at [1016, 430] on span "Guardar" at bounding box center [1009, 438] width 68 height 18
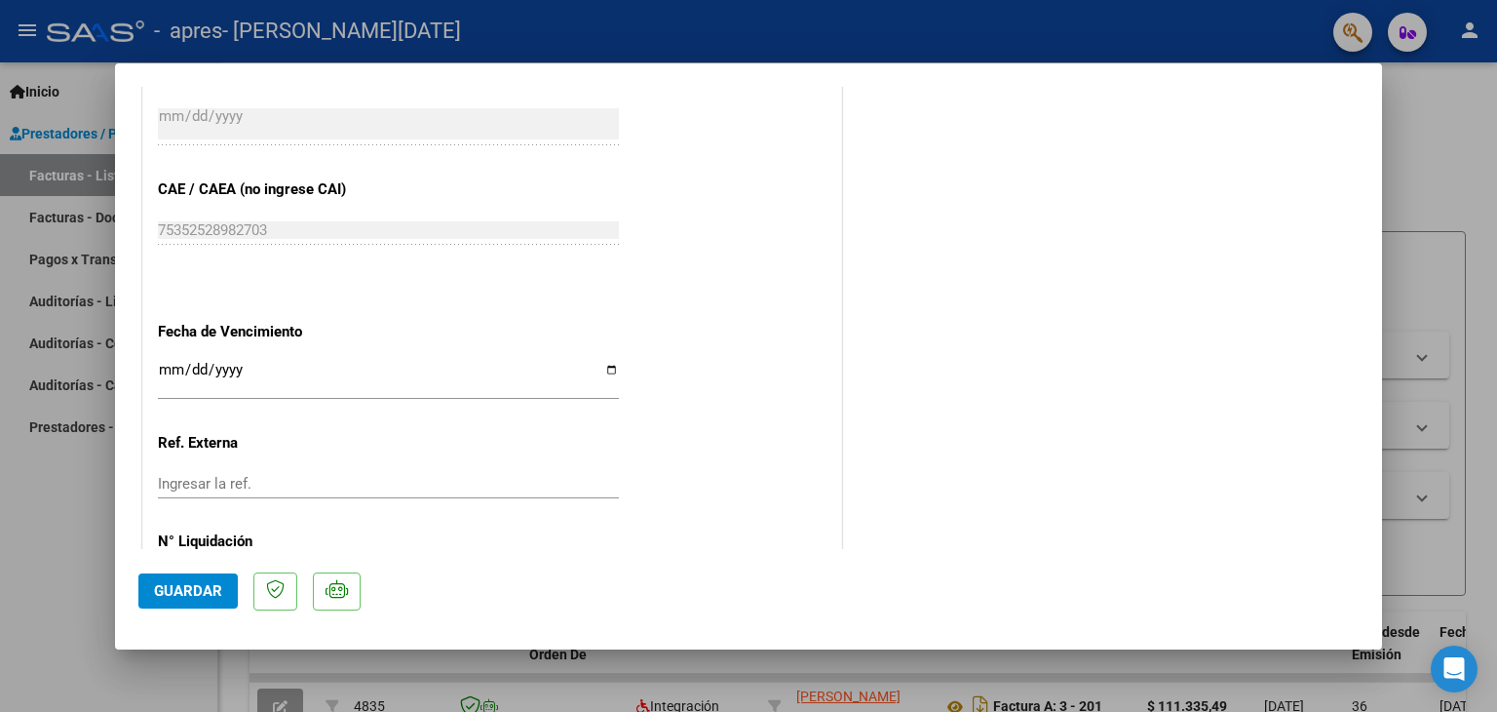
scroll to position [1201, 0]
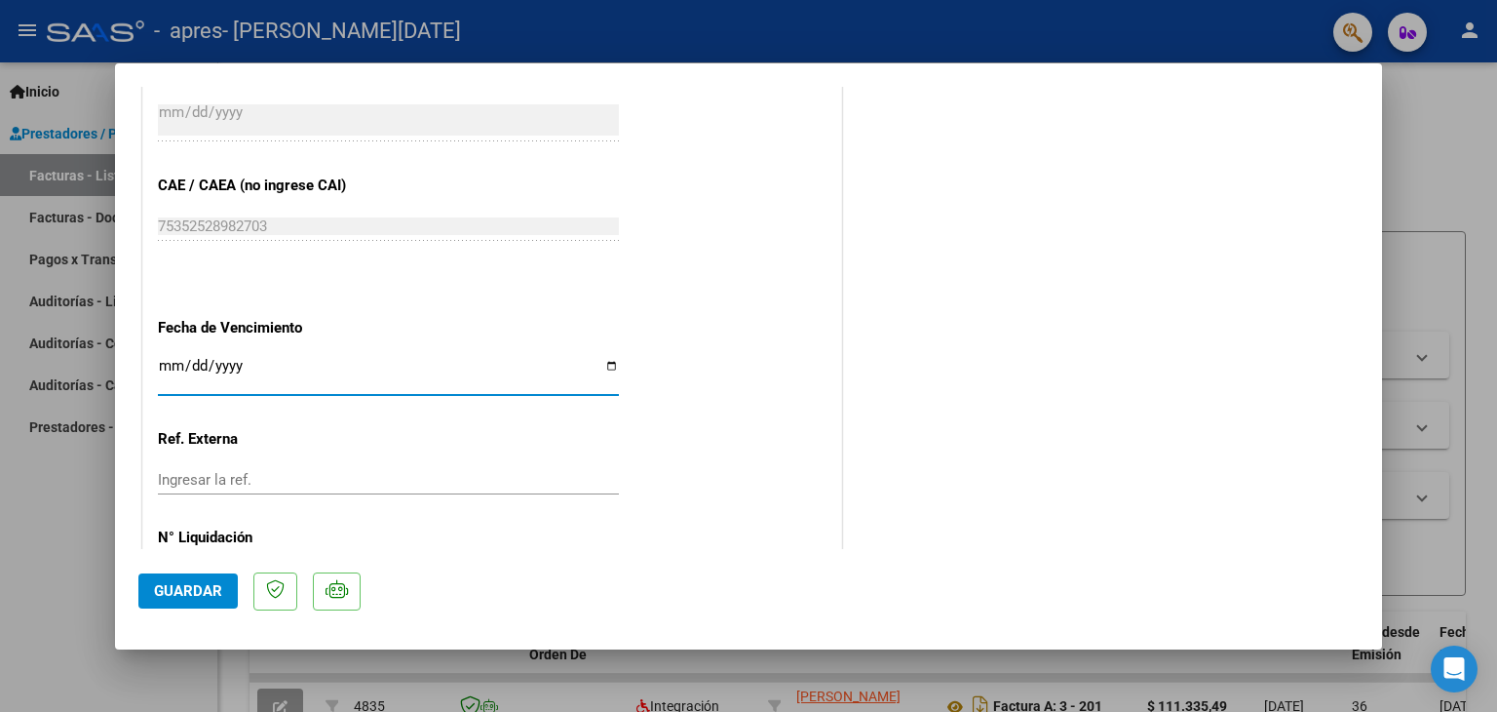
click at [159, 360] on input "Ingresar la fecha" at bounding box center [388, 373] width 461 height 31
type input "[DATE]"
click at [164, 590] on span "Guardar" at bounding box center [188, 591] width 68 height 18
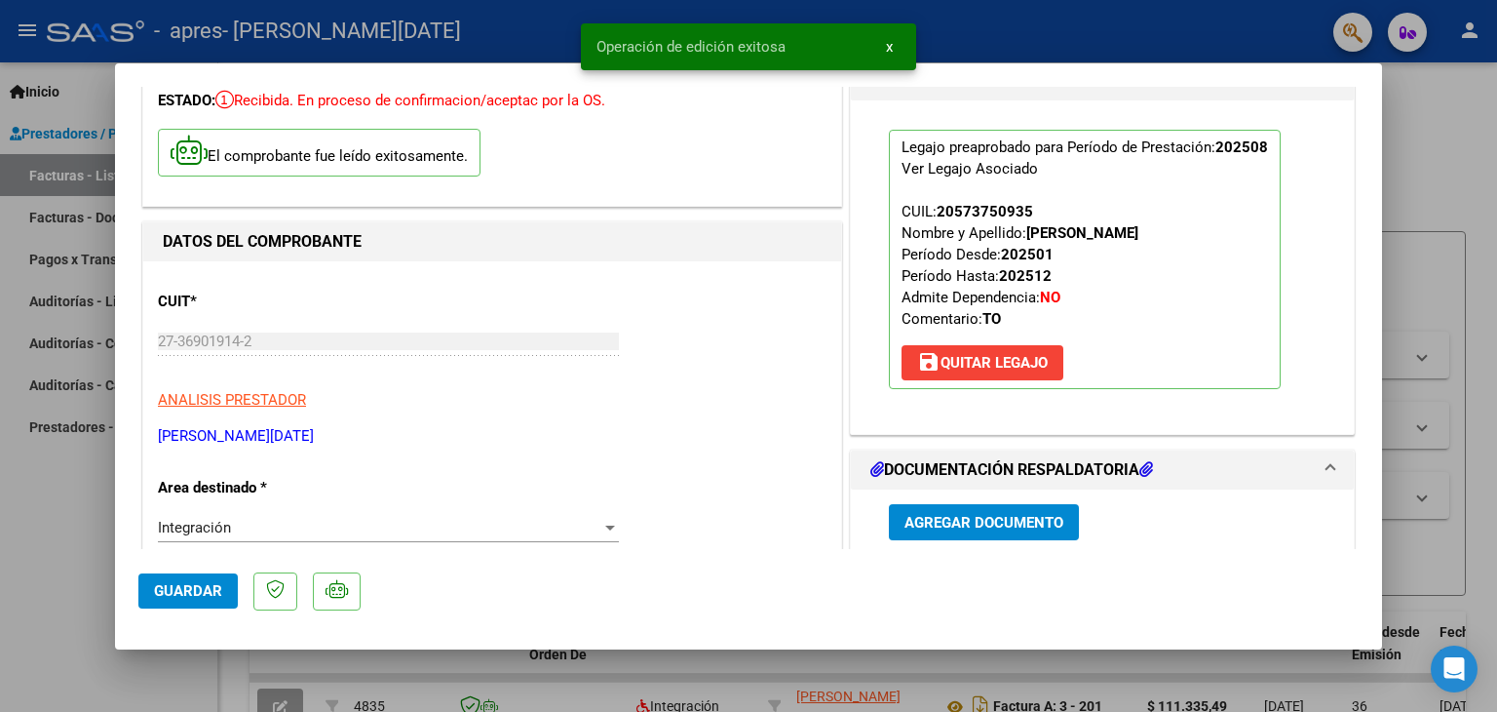
scroll to position [127, 0]
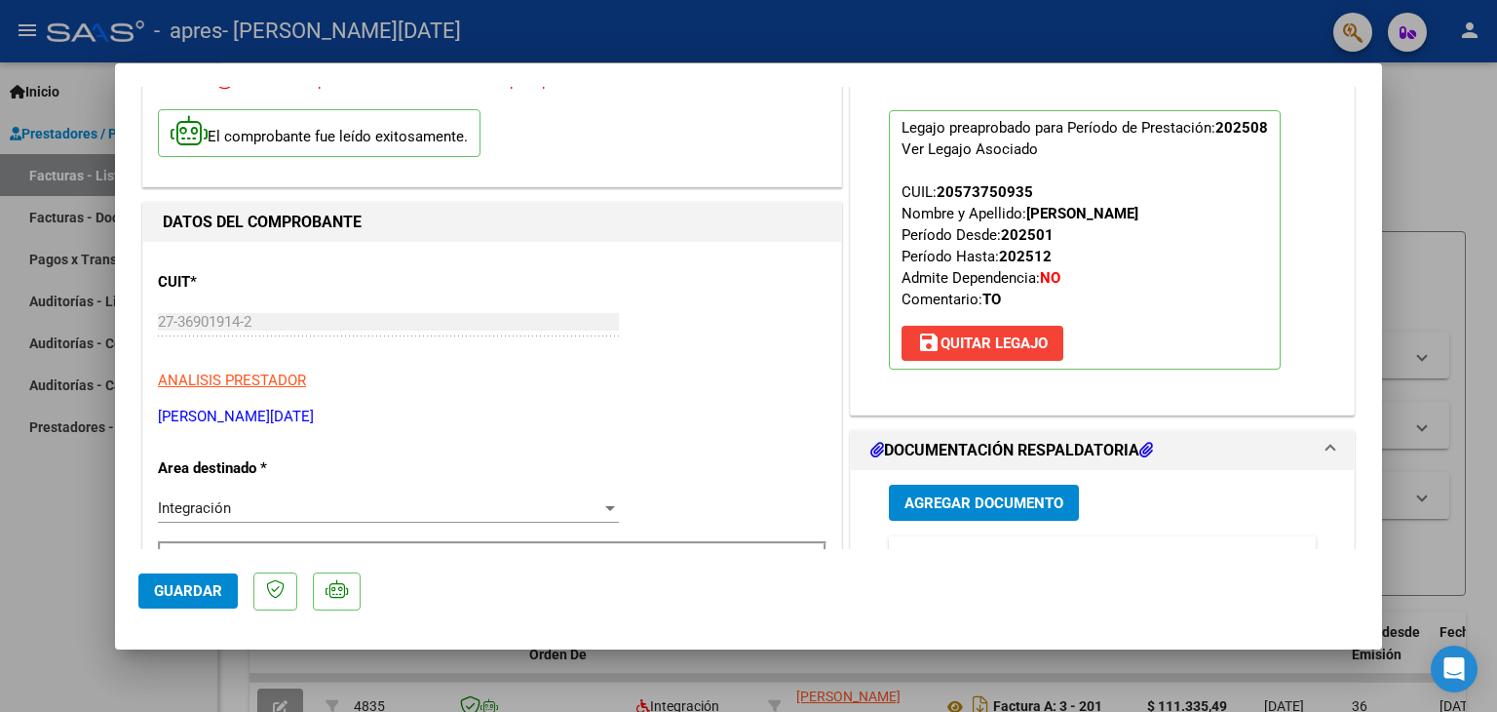
click at [1454, 213] on div at bounding box center [748, 356] width 1497 height 712
